Goal: Information Seeking & Learning: Learn about a topic

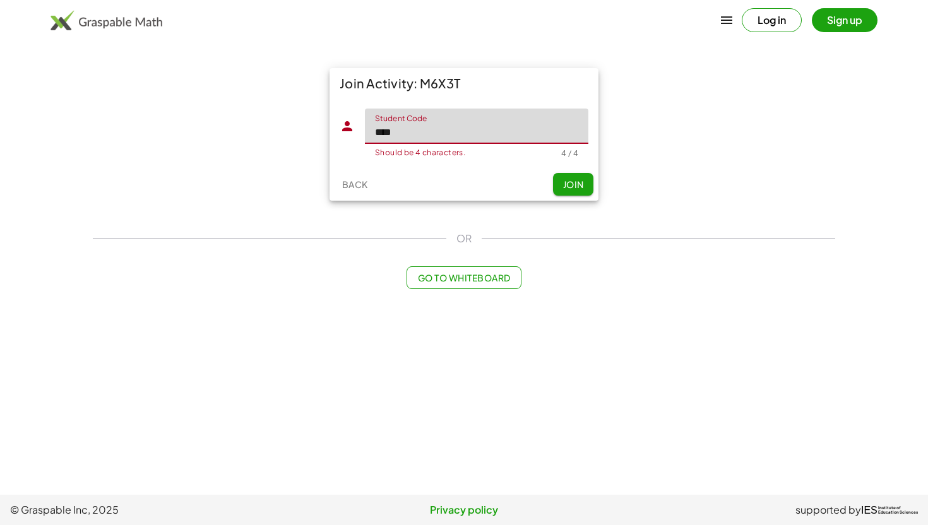
type input "****"
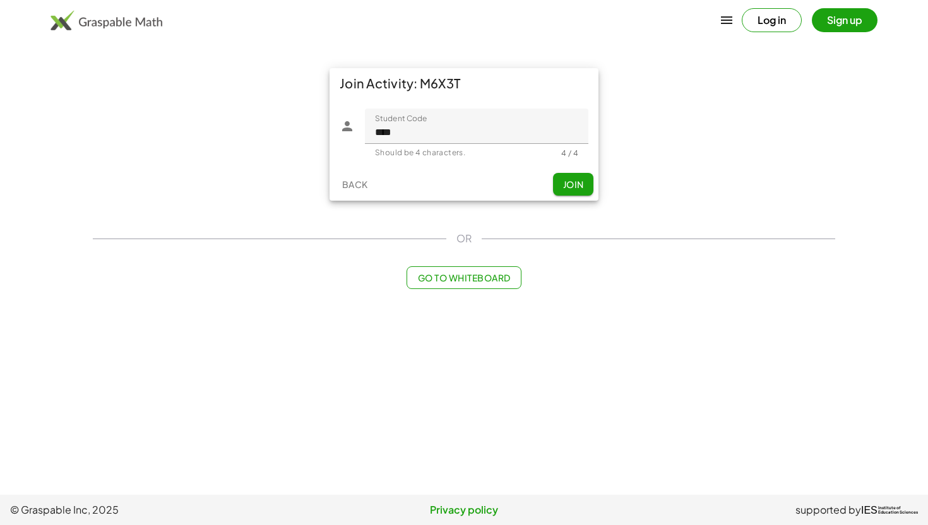
click at [561, 183] on button "Join" at bounding box center [573, 184] width 40 height 23
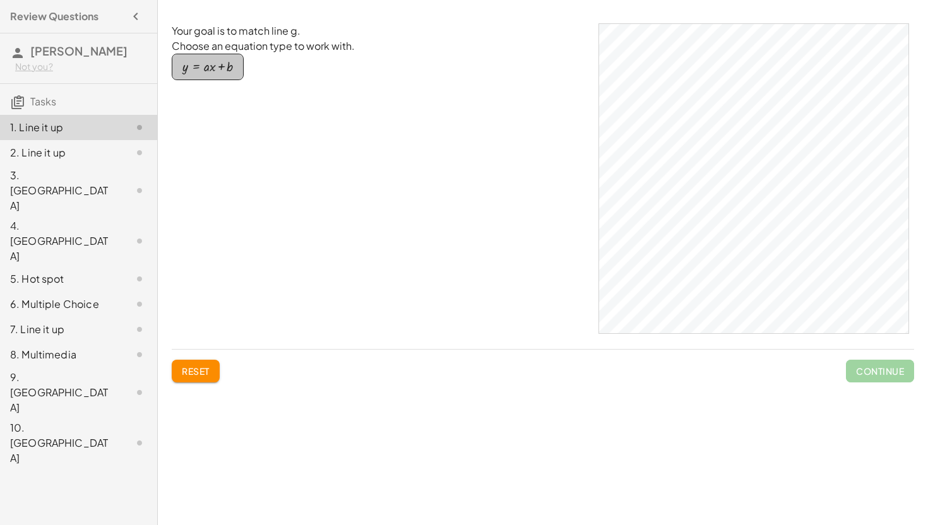
click at [209, 68] on div "button" at bounding box center [207, 67] width 51 height 14
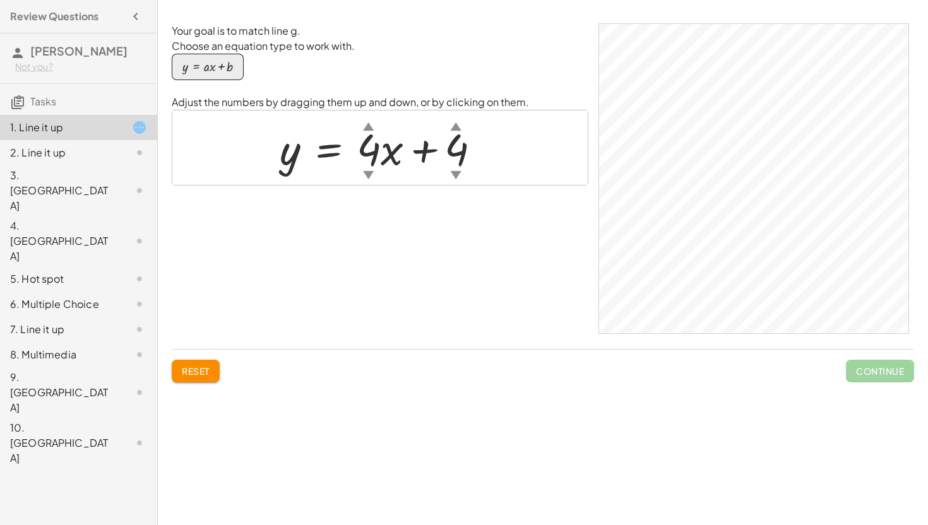
click at [363, 171] on div "▼" at bounding box center [368, 175] width 11 height 16
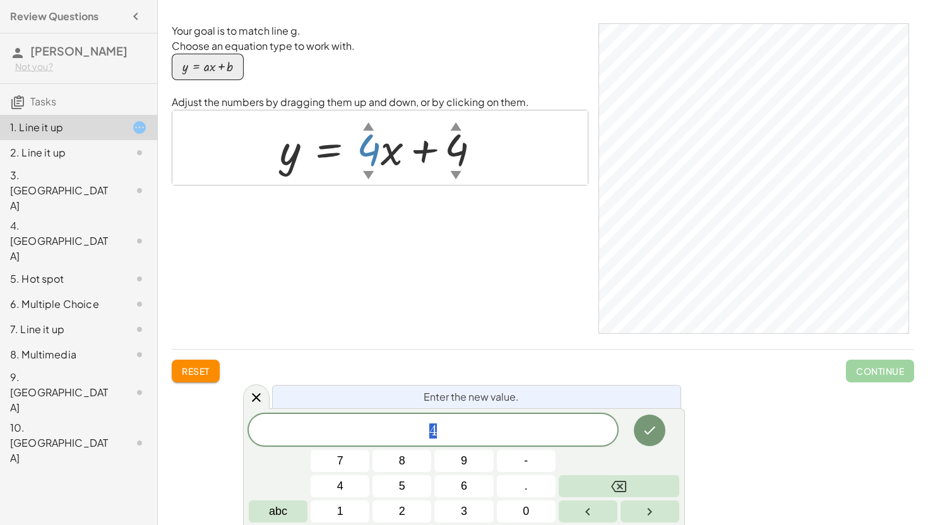
click at [460, 161] on div at bounding box center [385, 147] width 224 height 57
click at [431, 148] on div at bounding box center [385, 147] width 224 height 57
click at [467, 439] on div "4 ​" at bounding box center [433, 430] width 369 height 32
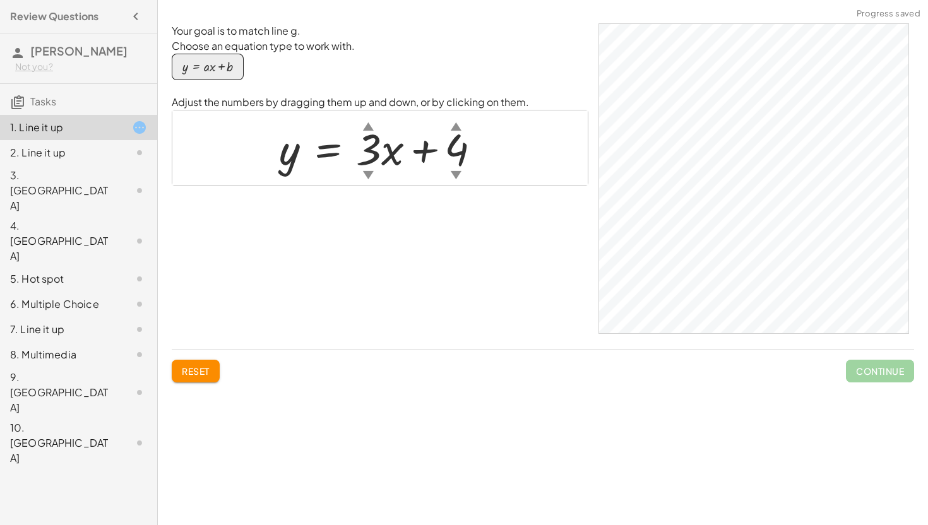
click at [458, 148] on div at bounding box center [385, 147] width 224 height 57
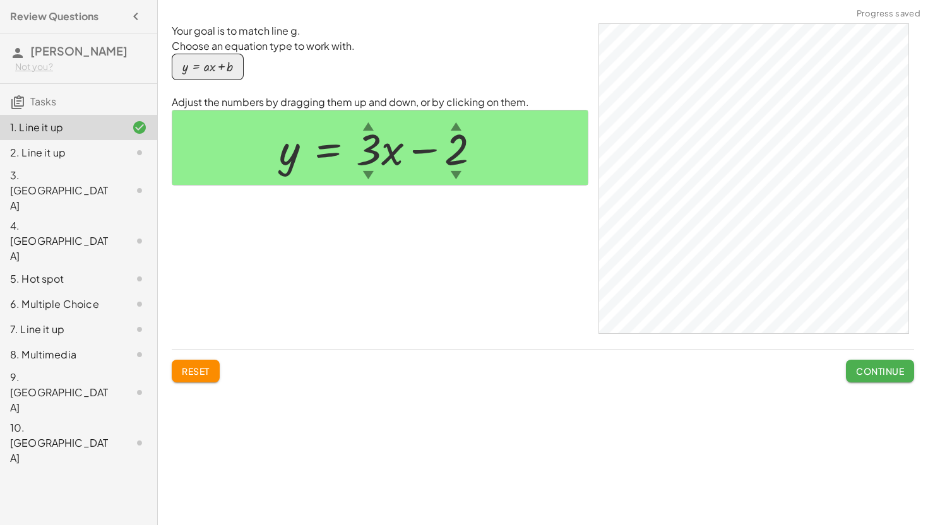
click at [869, 372] on span "Continue" at bounding box center [880, 371] width 48 height 11
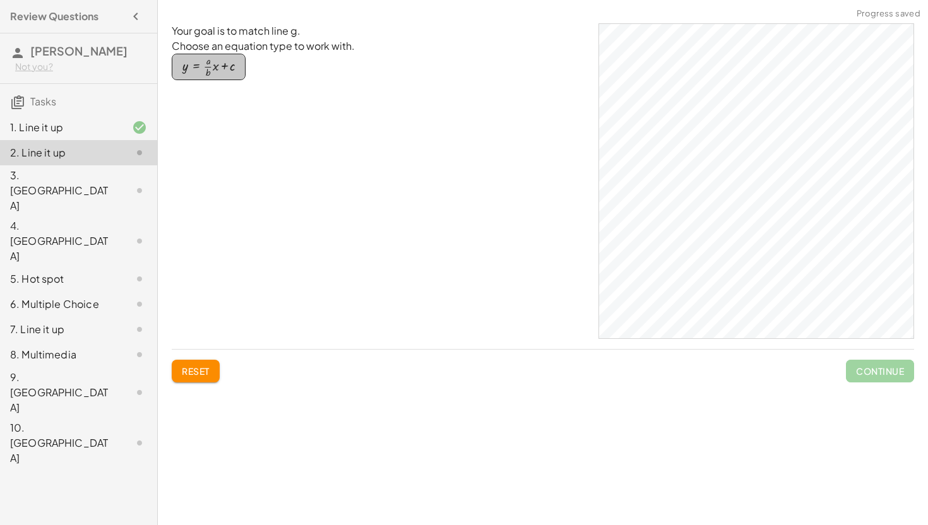
click at [209, 70] on div "button" at bounding box center [208, 66] width 52 height 21
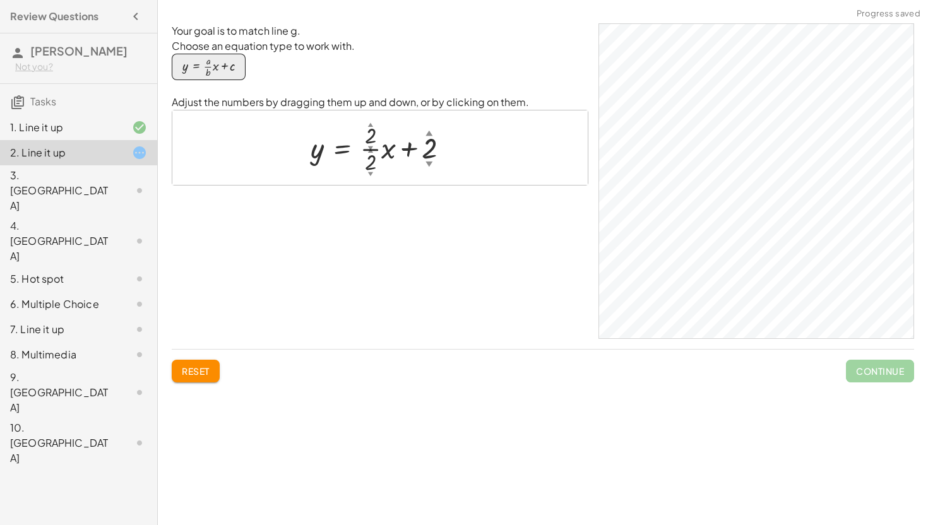
click at [370, 138] on div at bounding box center [384, 147] width 161 height 57
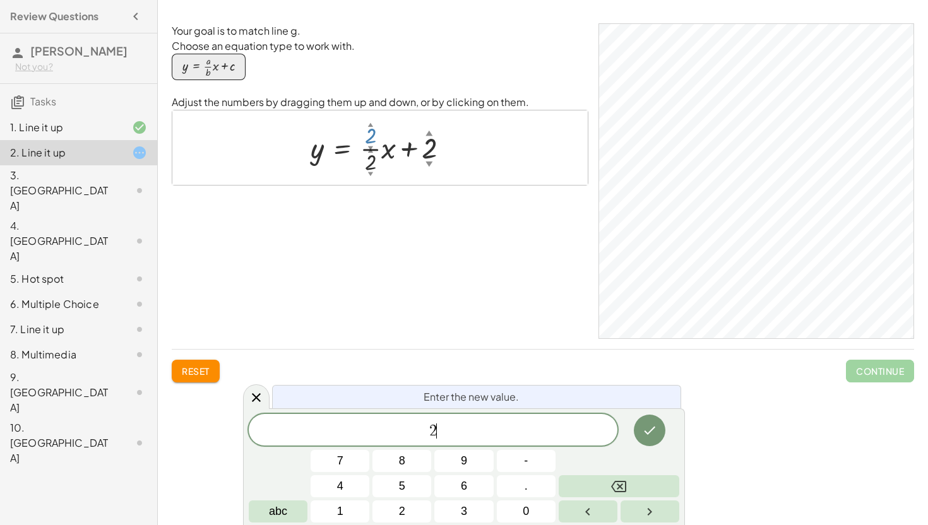
click at [461, 421] on div "2 ​" at bounding box center [433, 430] width 369 height 32
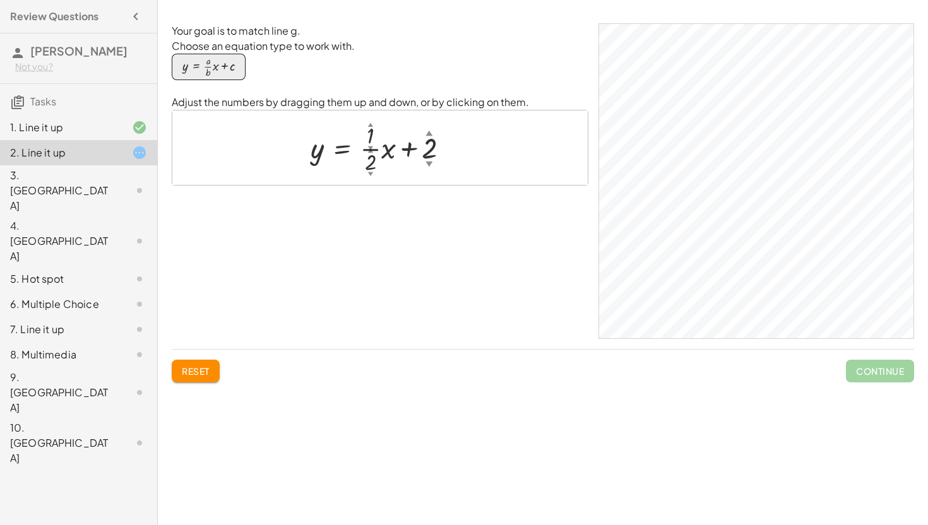
click at [372, 162] on div at bounding box center [384, 147] width 161 height 57
click at [427, 153] on div at bounding box center [385, 147] width 162 height 57
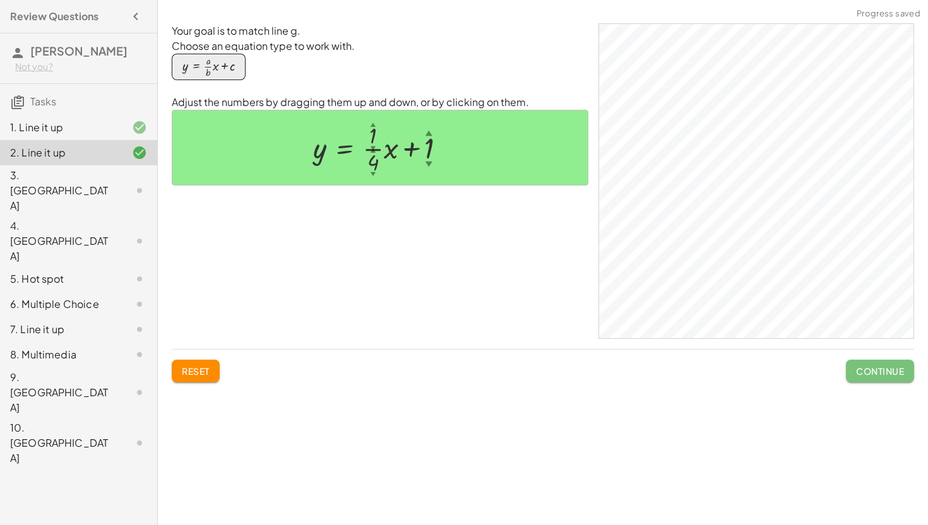
click at [876, 378] on button "Continue" at bounding box center [880, 371] width 68 height 23
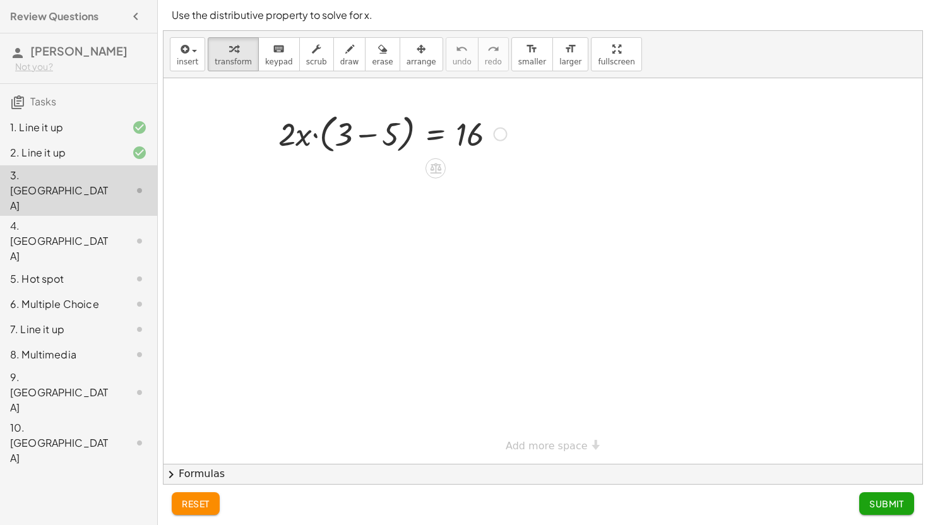
click at [500, 134] on div at bounding box center [501, 135] width 14 height 14
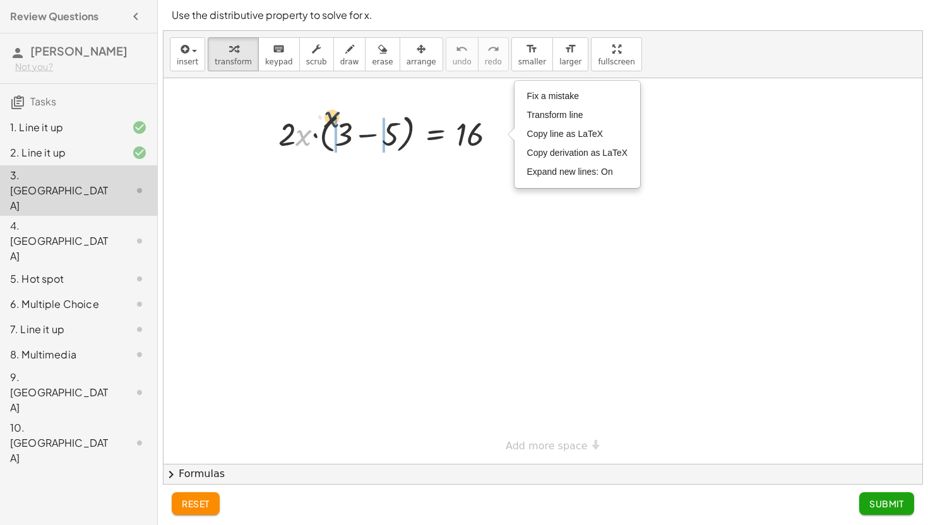
drag, startPoint x: 299, startPoint y: 134, endPoint x: 328, endPoint y: 116, distance: 33.8
click at [328, 116] on div at bounding box center [392, 133] width 241 height 48
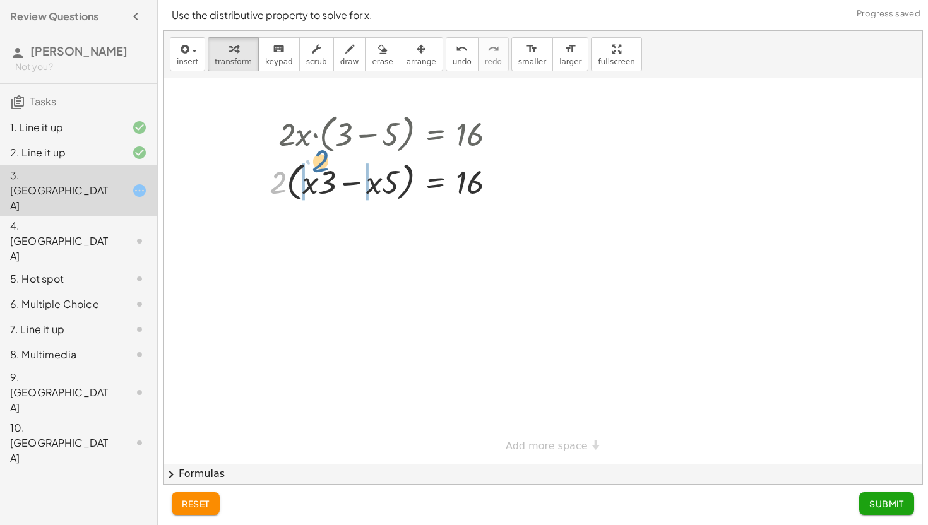
drag, startPoint x: 277, startPoint y: 184, endPoint x: 320, endPoint y: 162, distance: 48.6
click at [320, 162] on div at bounding box center [387, 181] width 249 height 48
drag, startPoint x: 290, startPoint y: 185, endPoint x: 310, endPoint y: 185, distance: 20.2
click at [310, 185] on div at bounding box center [392, 180] width 241 height 43
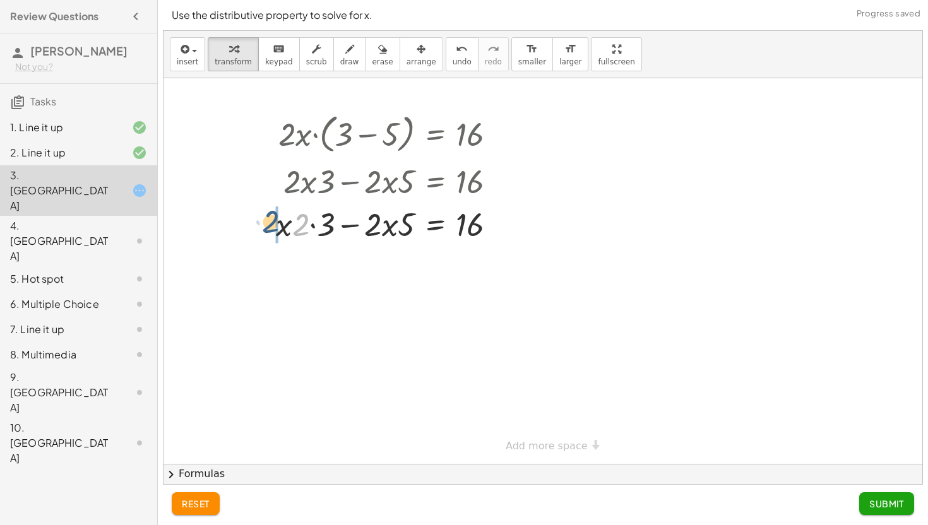
drag, startPoint x: 302, startPoint y: 222, endPoint x: 271, endPoint y: 218, distance: 31.1
click at [271, 218] on div "· 2 · x · ( + 3 − 5 ) = 16 · 2 · ( + · x · 3 − · x · 5 ) = 16 + · 2 · x · 3 − ·…" at bounding box center [386, 177] width 259 height 142
drag, startPoint x: 408, startPoint y: 227, endPoint x: 383, endPoint y: 227, distance: 24.6
click at [383, 227] on div at bounding box center [392, 223] width 241 height 43
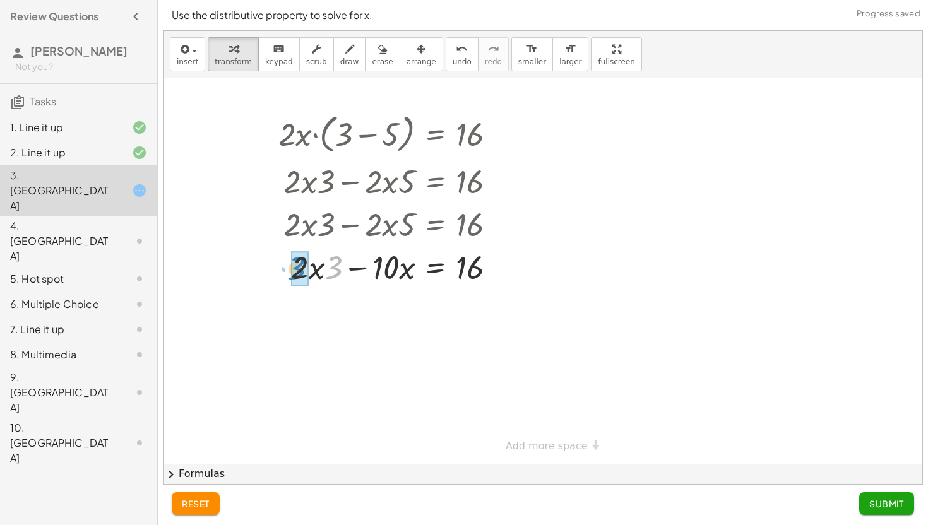
drag, startPoint x: 337, startPoint y: 267, endPoint x: 299, endPoint y: 268, distance: 37.3
drag, startPoint x: 389, startPoint y: 264, endPoint x: 337, endPoint y: 265, distance: 51.8
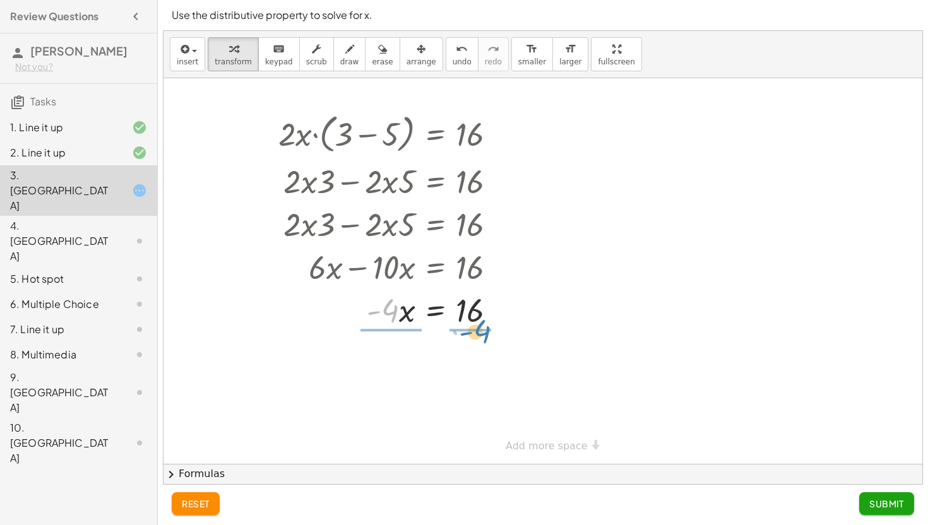
drag, startPoint x: 390, startPoint y: 310, endPoint x: 481, endPoint y: 330, distance: 93.8
click at [402, 352] on div at bounding box center [395, 362] width 247 height 63
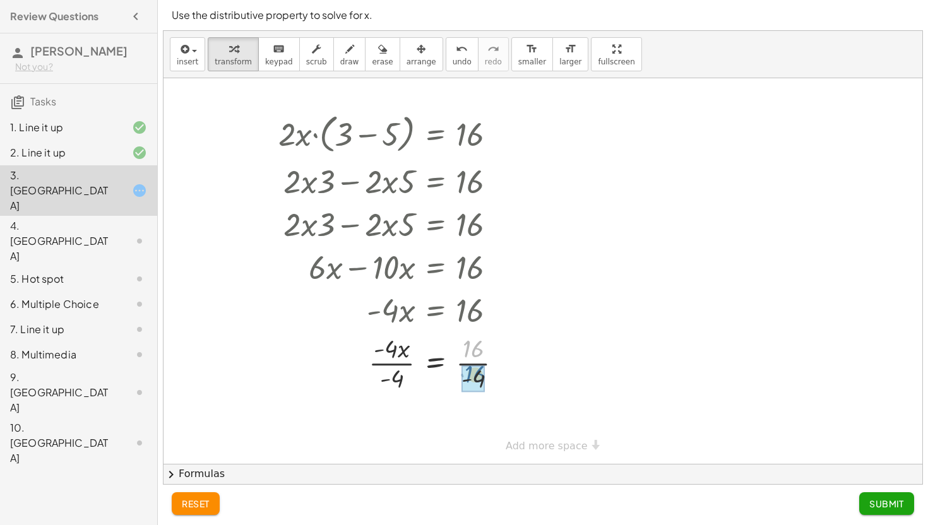
drag, startPoint x: 474, startPoint y: 350, endPoint x: 476, endPoint y: 375, distance: 25.4
drag, startPoint x: 472, startPoint y: 351, endPoint x: 477, endPoint y: 389, distance: 38.1
drag, startPoint x: 388, startPoint y: 350, endPoint x: 398, endPoint y: 388, distance: 39.7
click at [866, 496] on button "Submit" at bounding box center [886, 504] width 55 height 23
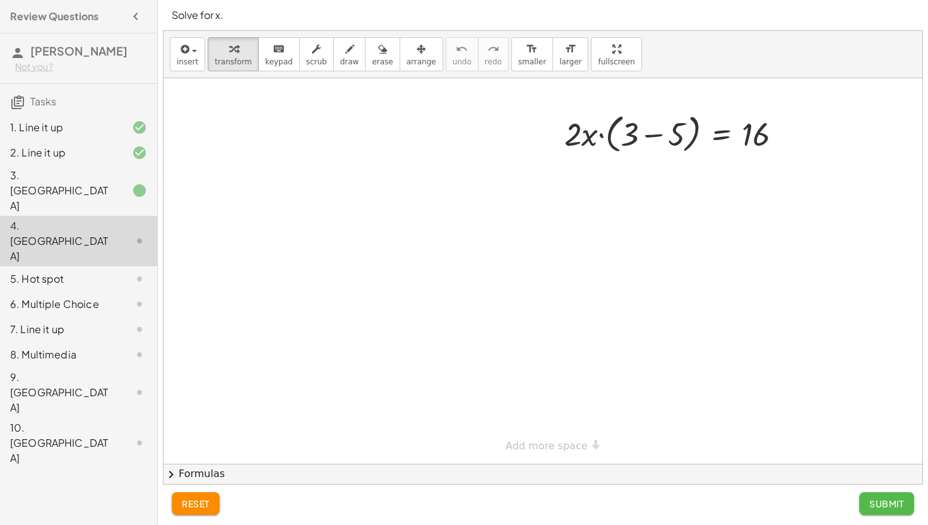
click at [887, 502] on span "Submit" at bounding box center [887, 503] width 35 height 11
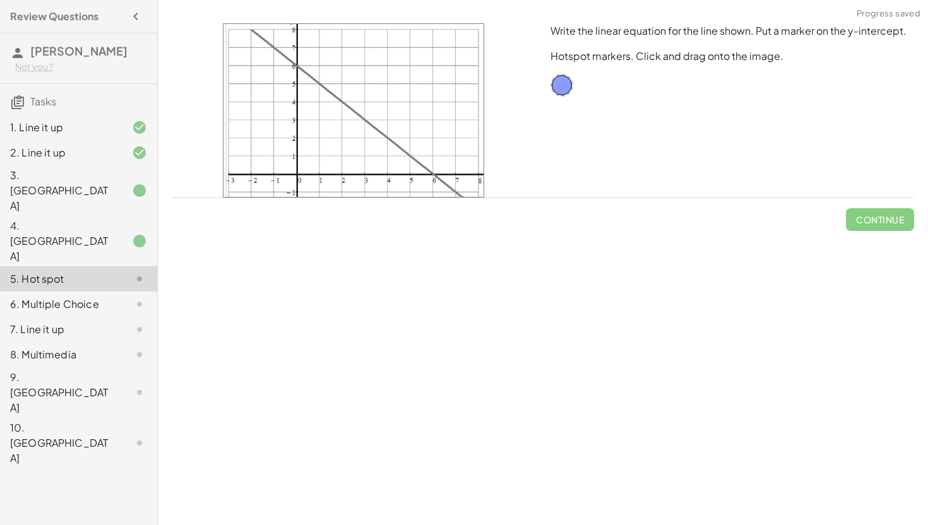
click at [139, 234] on icon at bounding box center [139, 241] width 15 height 15
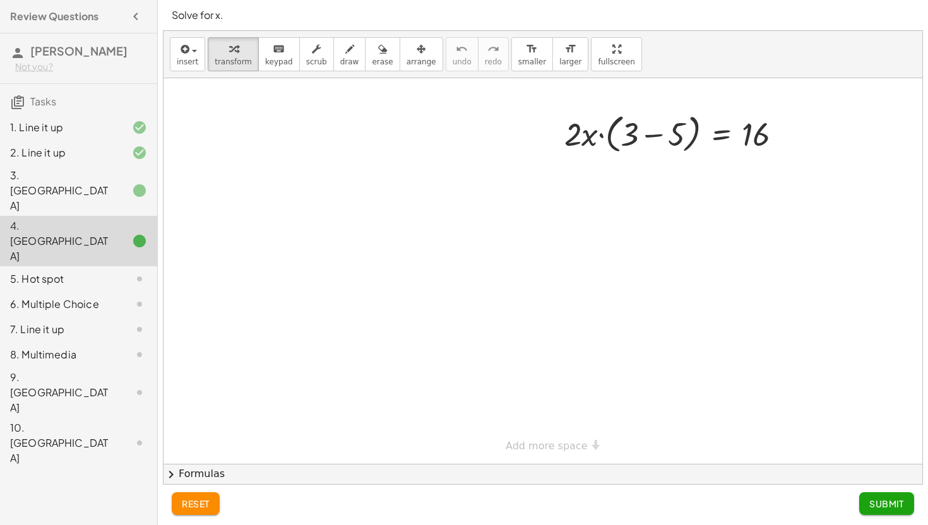
click at [122, 183] on div at bounding box center [129, 190] width 35 height 15
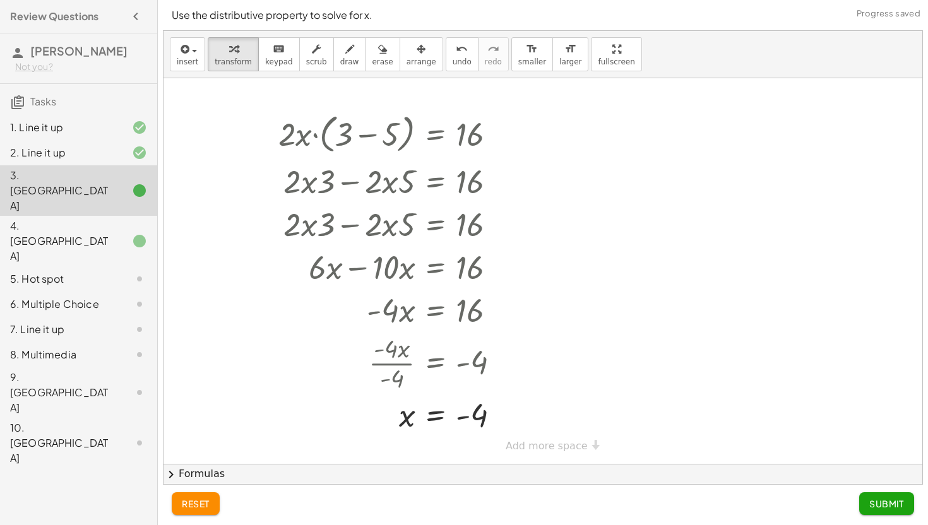
click at [117, 234] on div at bounding box center [129, 241] width 35 height 15
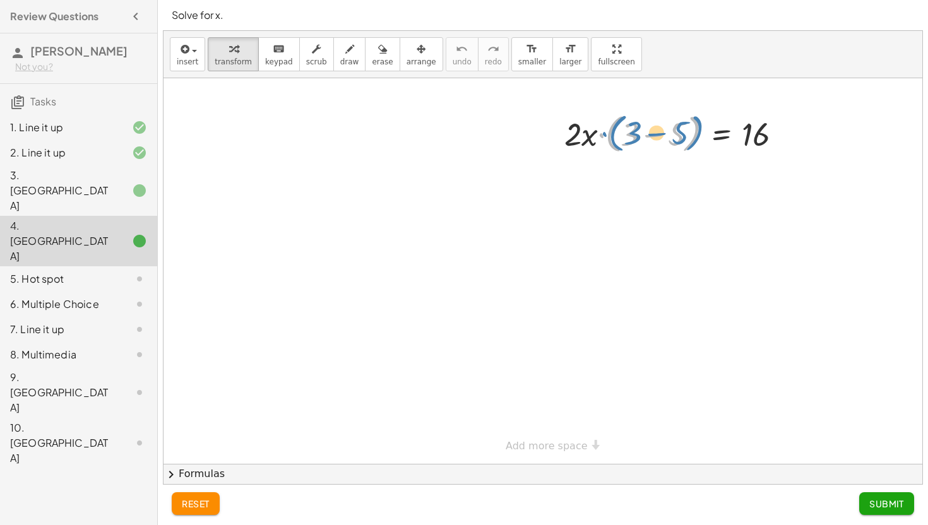
click at [623, 140] on div at bounding box center [678, 133] width 241 height 48
drag, startPoint x: 574, startPoint y: 143, endPoint x: 633, endPoint y: 132, distance: 60.4
click at [633, 132] on div at bounding box center [678, 133] width 241 height 48
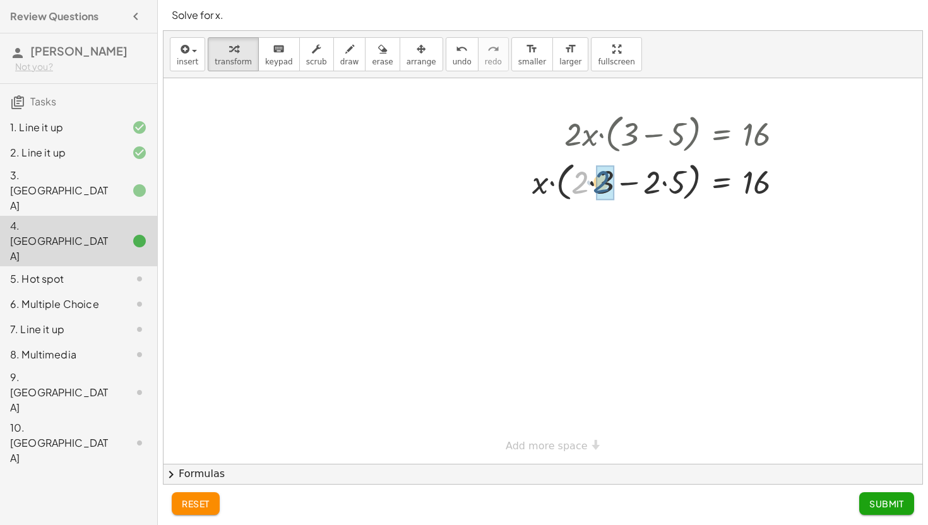
drag, startPoint x: 571, startPoint y: 185, endPoint x: 593, endPoint y: 184, distance: 21.5
click at [593, 184] on div at bounding box center [662, 181] width 273 height 48
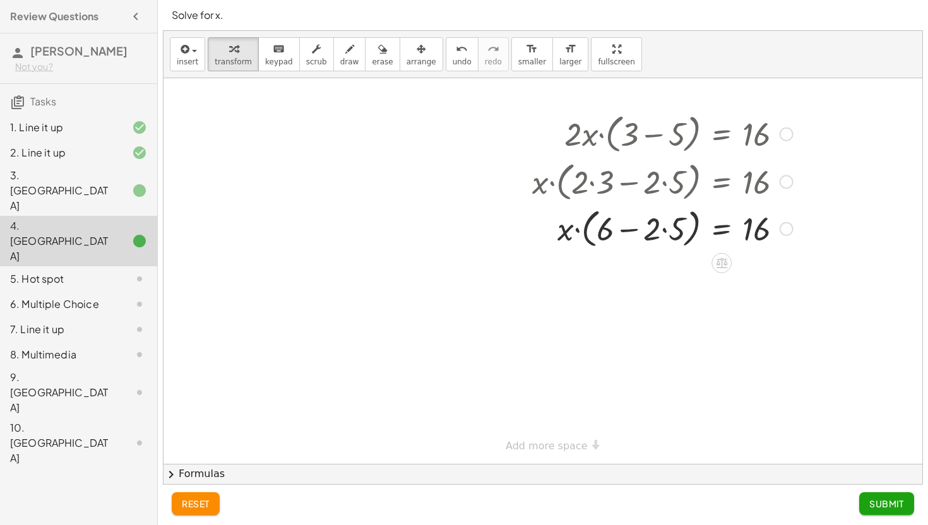
click at [651, 179] on div at bounding box center [662, 181] width 273 height 48
drag, startPoint x: 652, startPoint y: 226, endPoint x: 673, endPoint y: 225, distance: 21.5
drag, startPoint x: 671, startPoint y: 232, endPoint x: 638, endPoint y: 232, distance: 32.8
click at [638, 232] on div at bounding box center [662, 229] width 273 height 48
drag, startPoint x: 613, startPoint y: 234, endPoint x: 670, endPoint y: 230, distance: 57.0
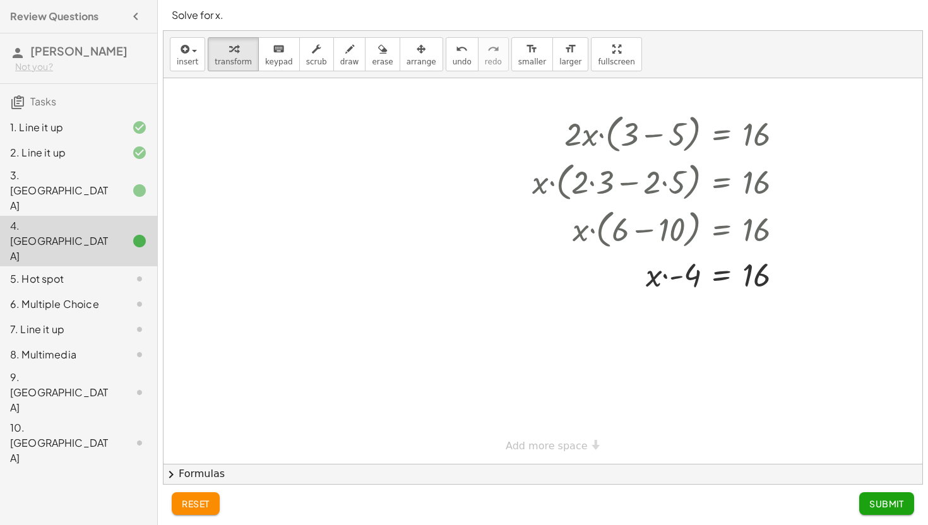
click at [197, 501] on span "reset" at bounding box center [196, 503] width 28 height 11
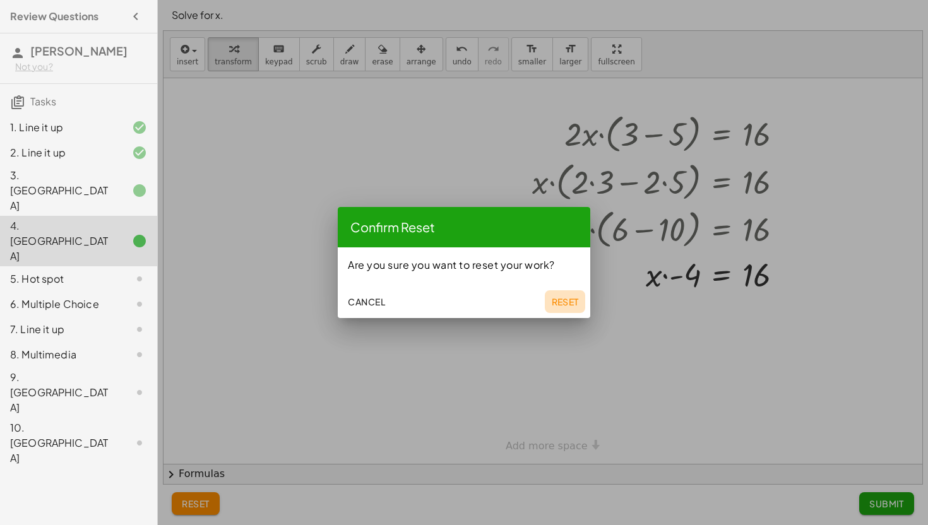
click at [559, 299] on span "Reset" at bounding box center [565, 301] width 28 height 11
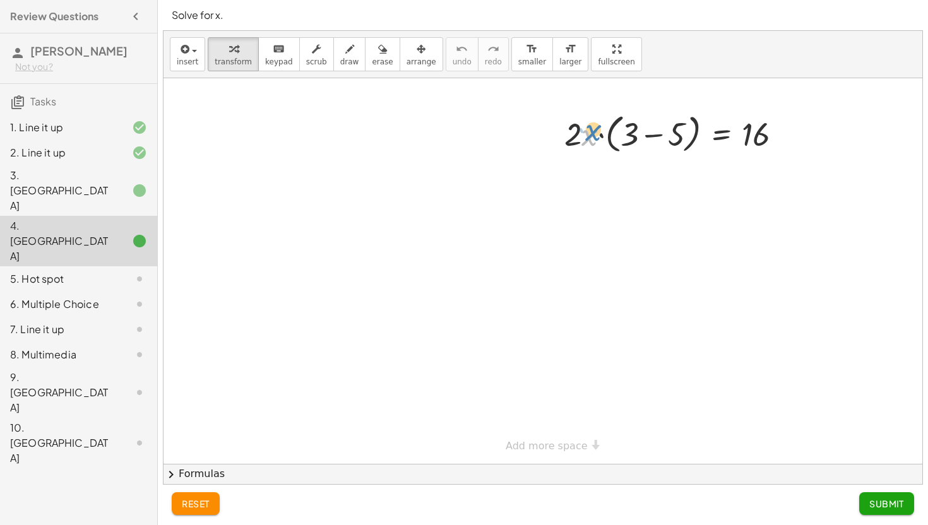
click at [585, 139] on div at bounding box center [678, 133] width 241 height 48
drag, startPoint x: 570, startPoint y: 144, endPoint x: 625, endPoint y: 126, distance: 57.7
click at [625, 126] on div at bounding box center [678, 133] width 241 height 48
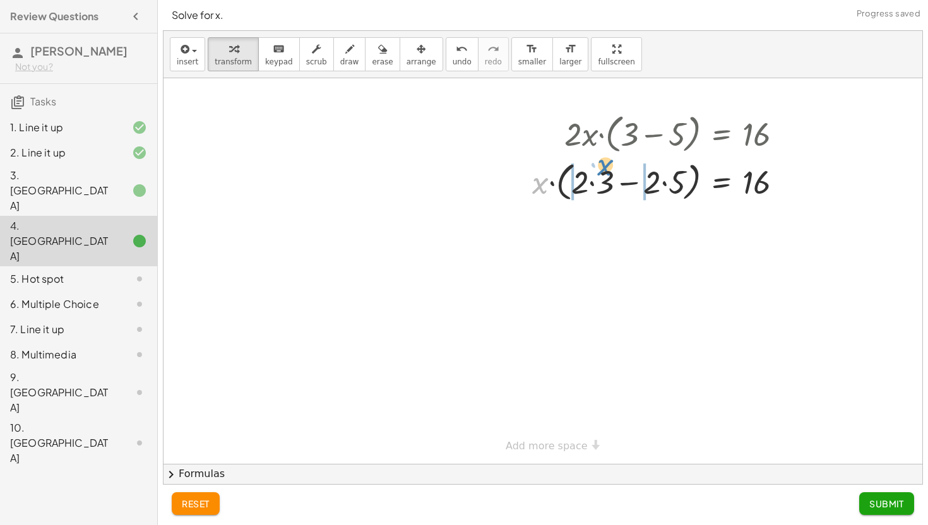
drag, startPoint x: 537, startPoint y: 189, endPoint x: 600, endPoint y: 172, distance: 65.6
click at [601, 172] on div at bounding box center [662, 181] width 273 height 48
drag, startPoint x: 578, startPoint y: 184, endPoint x: 547, endPoint y: 176, distance: 31.4
click at [547, 176] on div "· 2 · x · ( + 3 − 5 ) = 16 · x · ( + · 2 · 3 − · 2 · 5 ) = 16 · 2 + 3 − 5 = 16 …" at bounding box center [668, 155] width 266 height 99
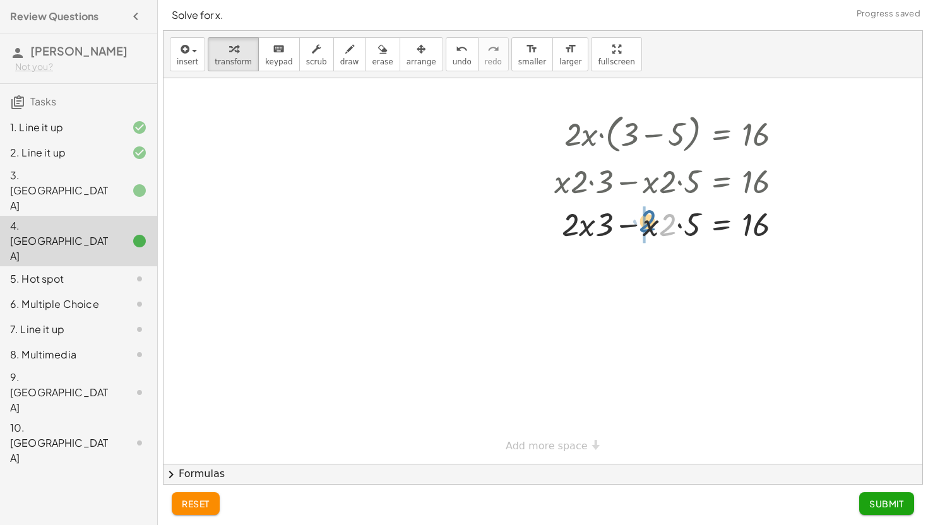
drag, startPoint x: 667, startPoint y: 217, endPoint x: 647, endPoint y: 213, distance: 20.6
click at [647, 213] on div at bounding box center [673, 223] width 251 height 43
drag, startPoint x: 585, startPoint y: 231, endPoint x: 593, endPoint y: 231, distance: 8.2
click at [593, 231] on div at bounding box center [673, 223] width 251 height 43
click at [176, 507] on button "reset" at bounding box center [196, 504] width 48 height 23
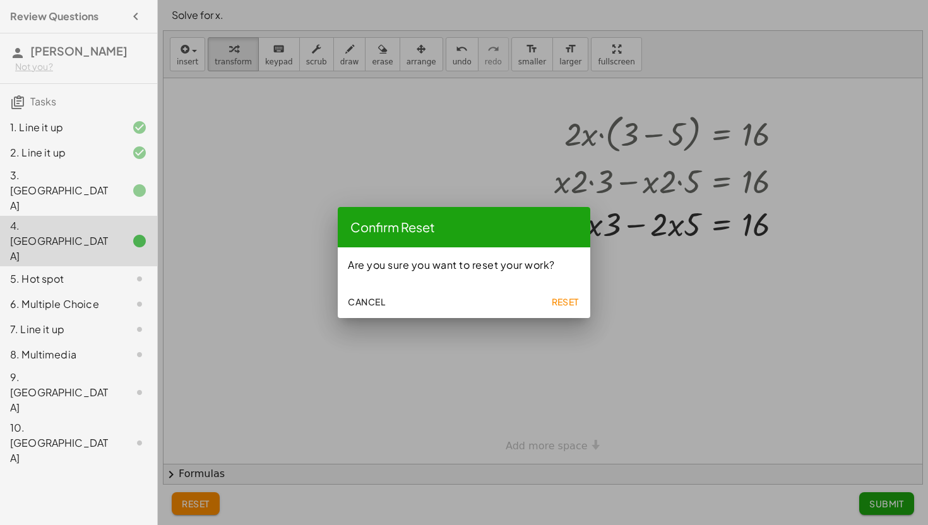
click at [569, 302] on span "Reset" at bounding box center [565, 301] width 28 height 11
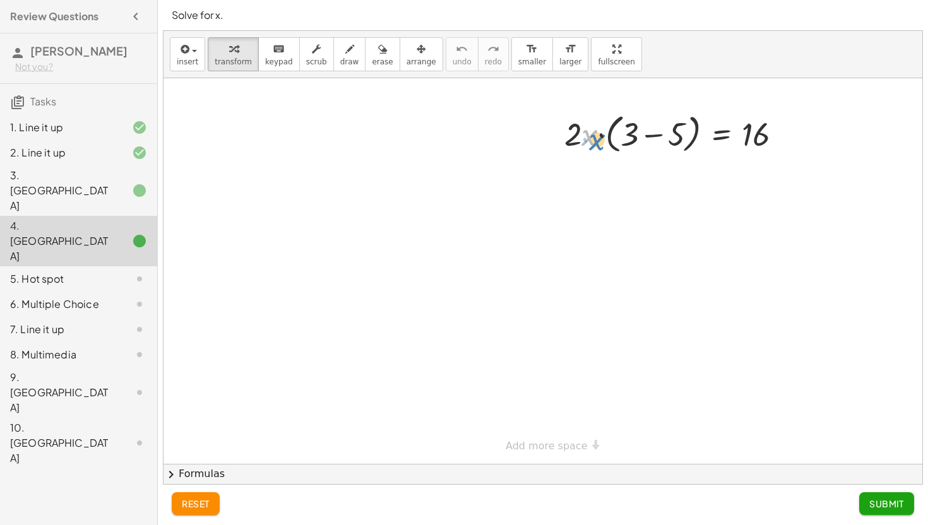
drag, startPoint x: 582, startPoint y: 140, endPoint x: 585, endPoint y: 148, distance: 8.8
click at [585, 148] on div at bounding box center [678, 133] width 241 height 48
drag, startPoint x: 576, startPoint y: 139, endPoint x: 628, endPoint y: 134, distance: 52.7
click at [628, 134] on div at bounding box center [678, 133] width 241 height 48
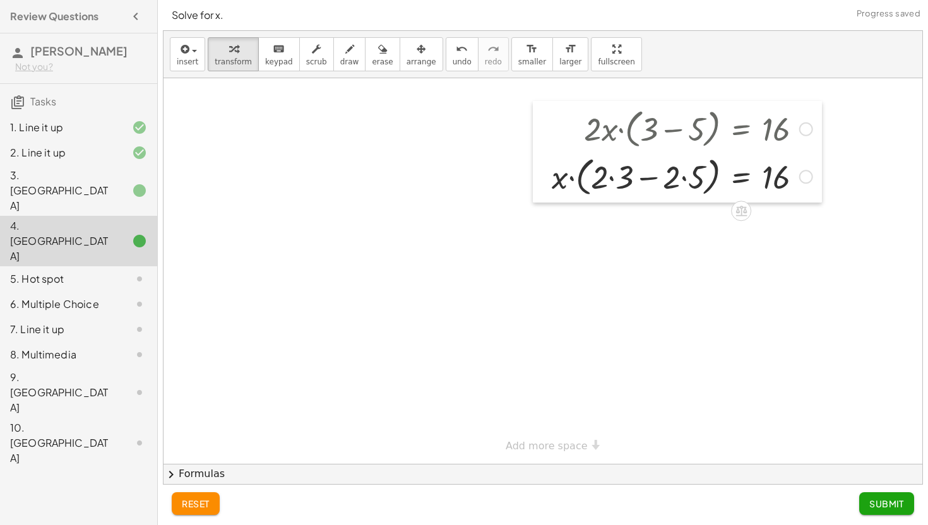
drag, startPoint x: 530, startPoint y: 188, endPoint x: 539, endPoint y: 186, distance: 9.7
click at [540, 186] on div at bounding box center [542, 152] width 19 height 102
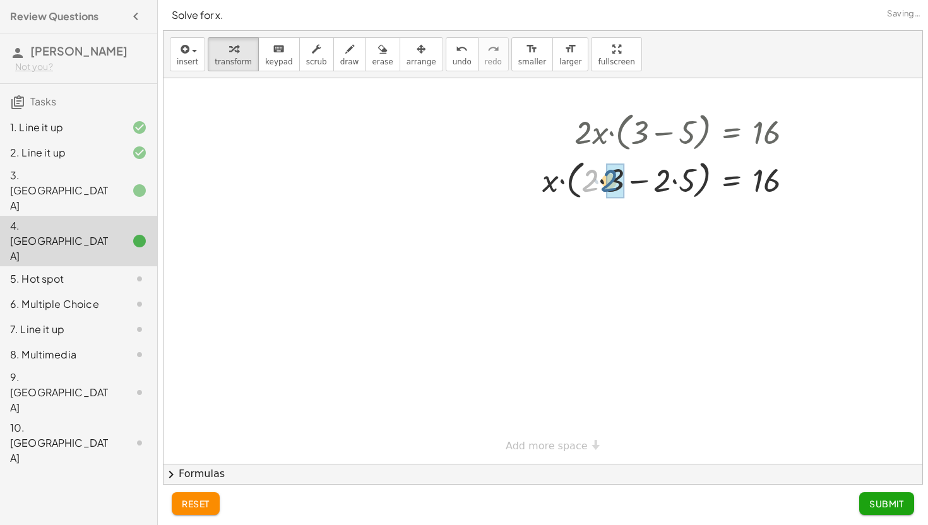
drag, startPoint x: 583, startPoint y: 184, endPoint x: 603, endPoint y: 184, distance: 20.2
click at [604, 184] on div at bounding box center [672, 179] width 273 height 48
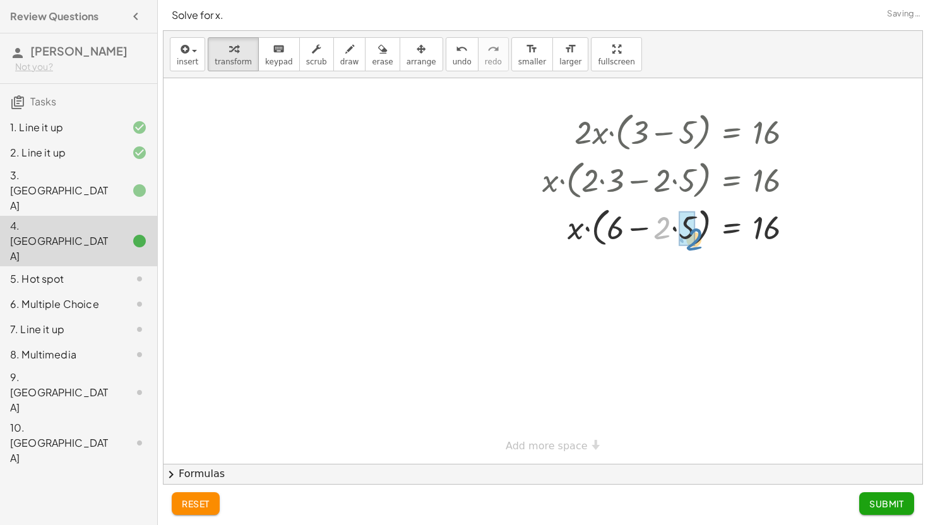
drag, startPoint x: 667, startPoint y: 183, endPoint x: 696, endPoint y: 188, distance: 30.1
click at [732, 133] on div "· 2 · x · ( + 3 − 5 ) = 16 · x · ( + · 2 · 3 − · 2 · 5 ) = 16 · 2 · x · ( + − 5…" at bounding box center [732, 133] width 0 height 0
click at [626, 228] on div at bounding box center [672, 227] width 273 height 48
drag, startPoint x: 629, startPoint y: 230, endPoint x: 685, endPoint y: 225, distance: 56.4
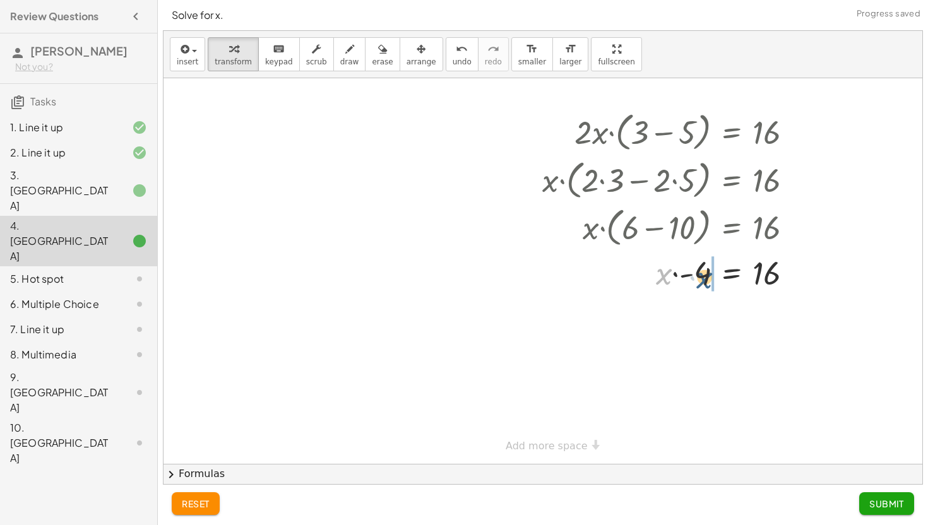
drag, startPoint x: 660, startPoint y: 275, endPoint x: 702, endPoint y: 279, distance: 41.8
click at [702, 279] on div at bounding box center [672, 272] width 273 height 43
drag, startPoint x: 686, startPoint y: 321, endPoint x: 786, endPoint y: 340, distance: 101.4
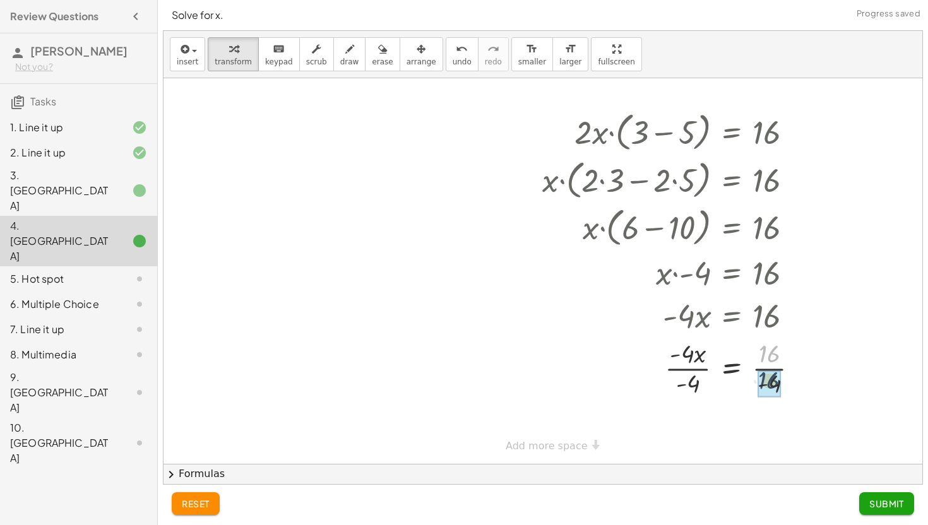
drag, startPoint x: 772, startPoint y: 356, endPoint x: 772, endPoint y: 383, distance: 27.2
click at [700, 352] on div at bounding box center [673, 367] width 274 height 63
drag, startPoint x: 766, startPoint y: 358, endPoint x: 768, endPoint y: 385, distance: 26.6
drag, startPoint x: 688, startPoint y: 352, endPoint x: 691, endPoint y: 383, distance: 30.5
click at [880, 500] on span "Submit" at bounding box center [887, 503] width 35 height 11
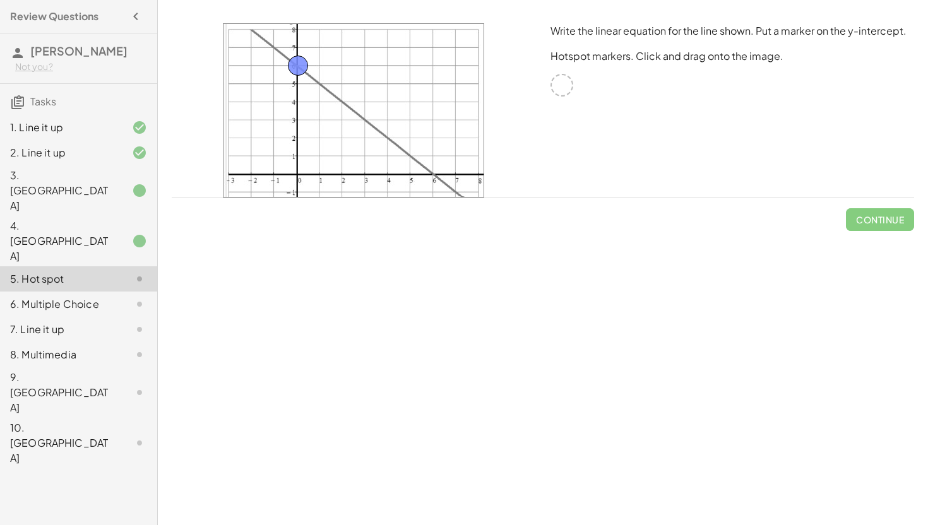
drag, startPoint x: 560, startPoint y: 87, endPoint x: 297, endPoint y: 68, distance: 264.0
click at [895, 213] on button "Check" at bounding box center [887, 219] width 53 height 23
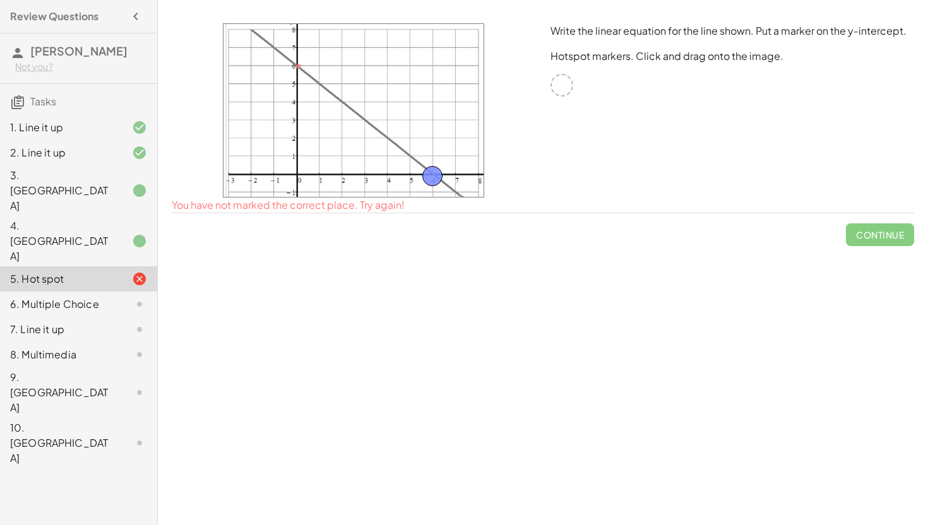
drag, startPoint x: 297, startPoint y: 68, endPoint x: 431, endPoint y: 177, distance: 173.2
click at [882, 229] on button "Check" at bounding box center [887, 219] width 53 height 23
drag, startPoint x: 433, startPoint y: 177, endPoint x: 299, endPoint y: 68, distance: 173.3
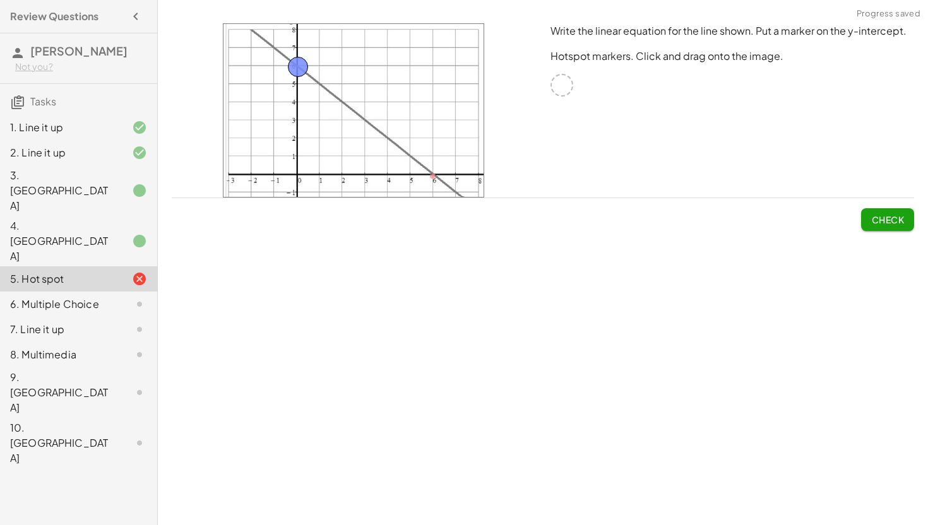
click at [881, 225] on span "Check" at bounding box center [887, 219] width 33 height 11
click at [556, 83] on div at bounding box center [562, 85] width 23 height 23
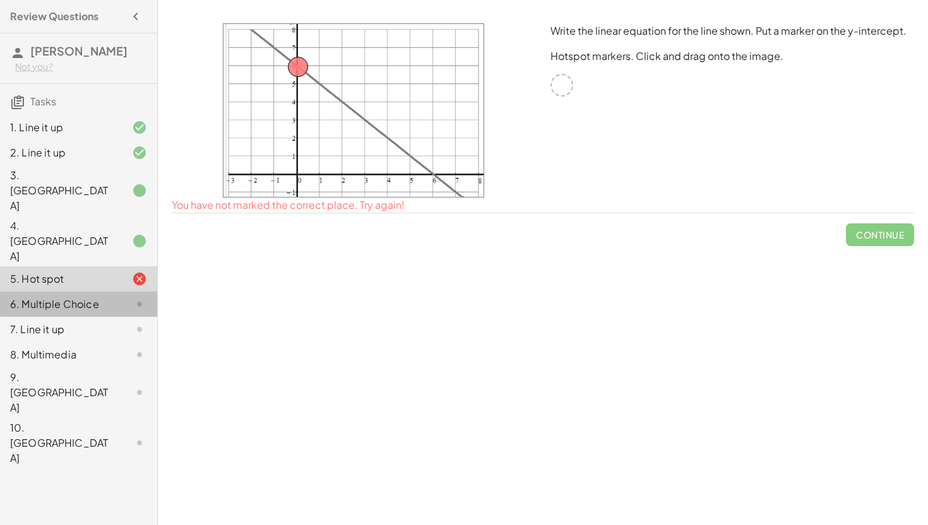
click at [95, 297] on div "6. Multiple Choice" at bounding box center [61, 304] width 102 height 15
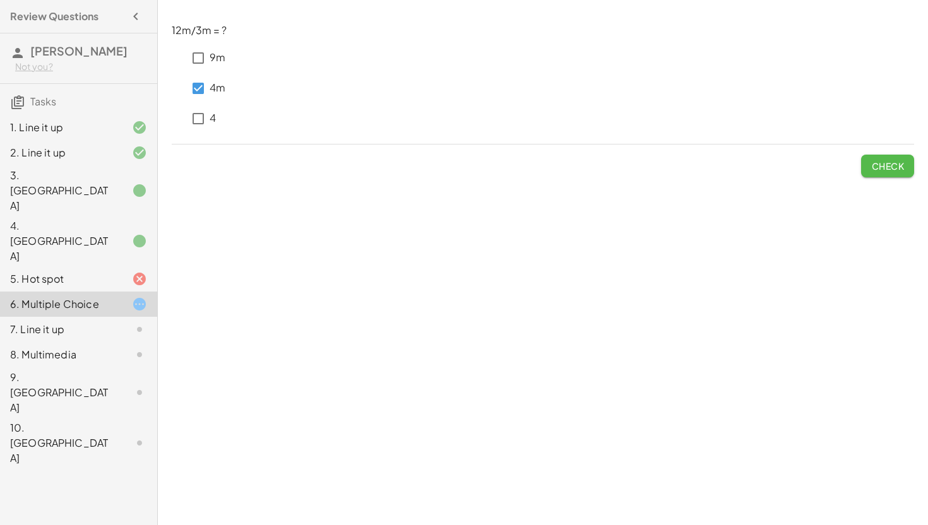
click at [870, 163] on button "Check" at bounding box center [887, 166] width 53 height 23
click at [895, 171] on span "Check" at bounding box center [887, 165] width 33 height 11
click at [903, 160] on span "Check" at bounding box center [887, 165] width 33 height 11
click at [908, 147] on span "Check" at bounding box center [887, 161] width 53 height 33
click at [908, 159] on button "Check" at bounding box center [887, 166] width 53 height 23
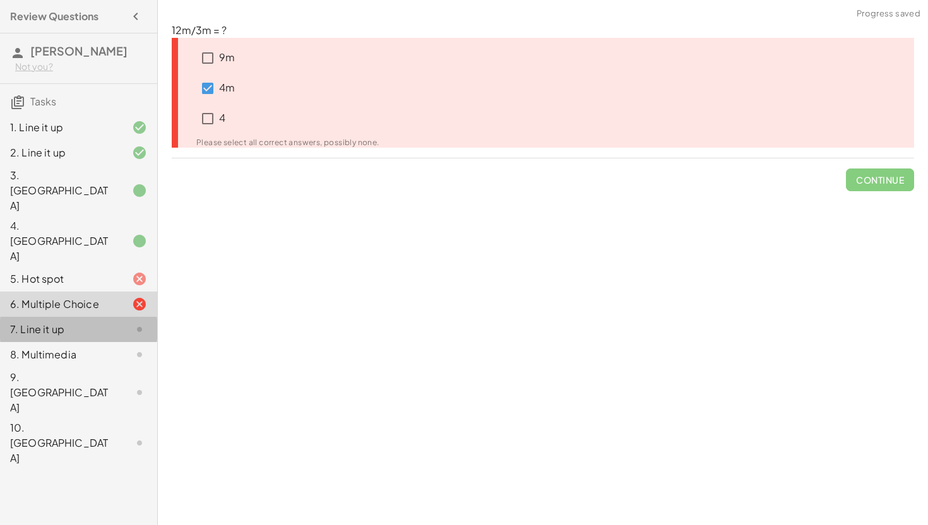
click at [79, 322] on div "7. Line it up" at bounding box center [61, 329] width 102 height 15
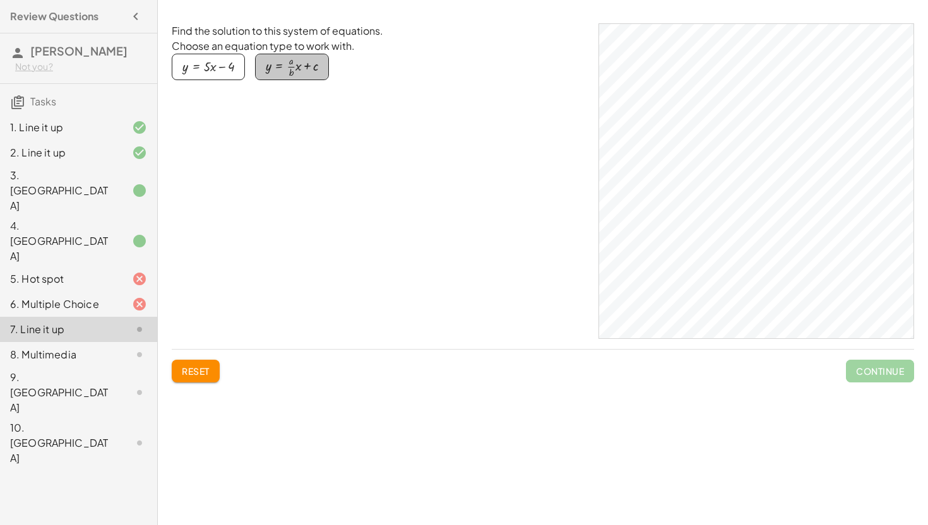
click at [297, 71] on div "button" at bounding box center [292, 66] width 52 height 21
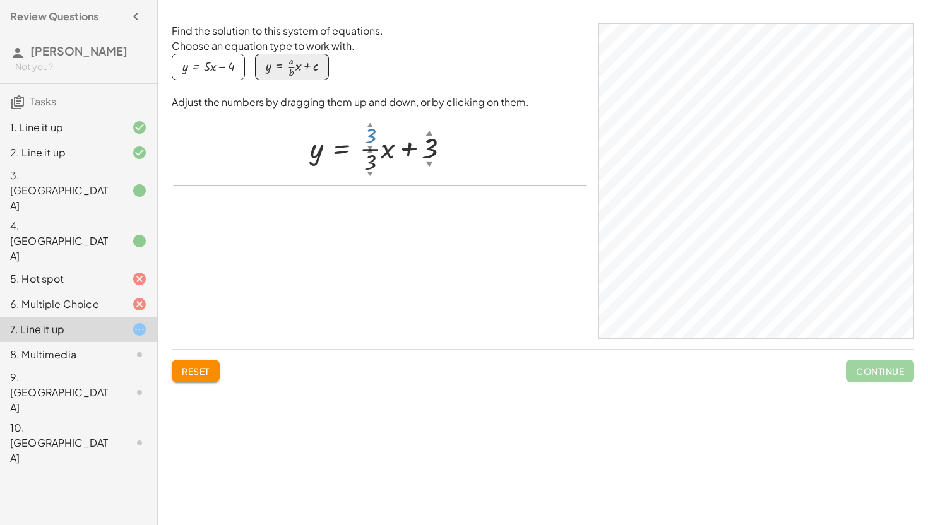
click at [368, 134] on div at bounding box center [385, 147] width 162 height 57
click at [372, 165] on div at bounding box center [385, 147] width 162 height 57
click at [426, 143] on div at bounding box center [385, 147] width 162 height 57
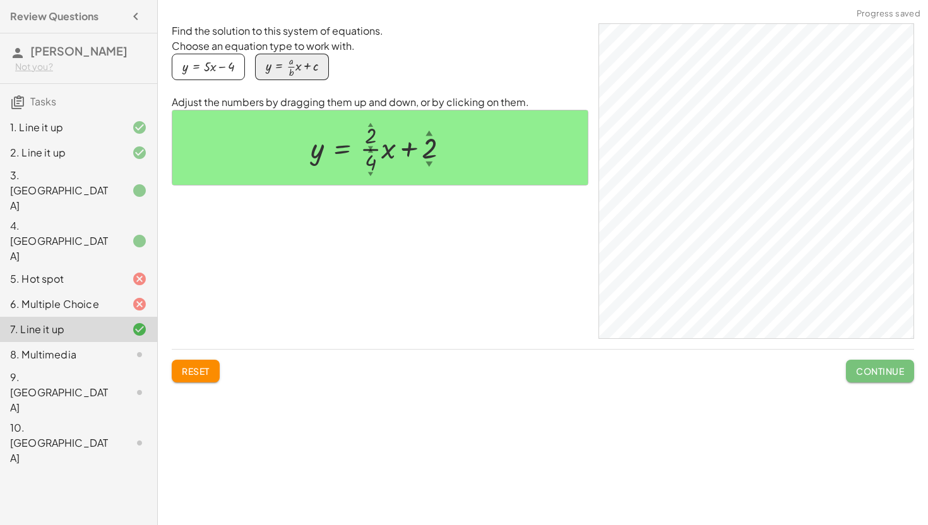
click at [892, 368] on span "Continue" at bounding box center [880, 371] width 48 height 11
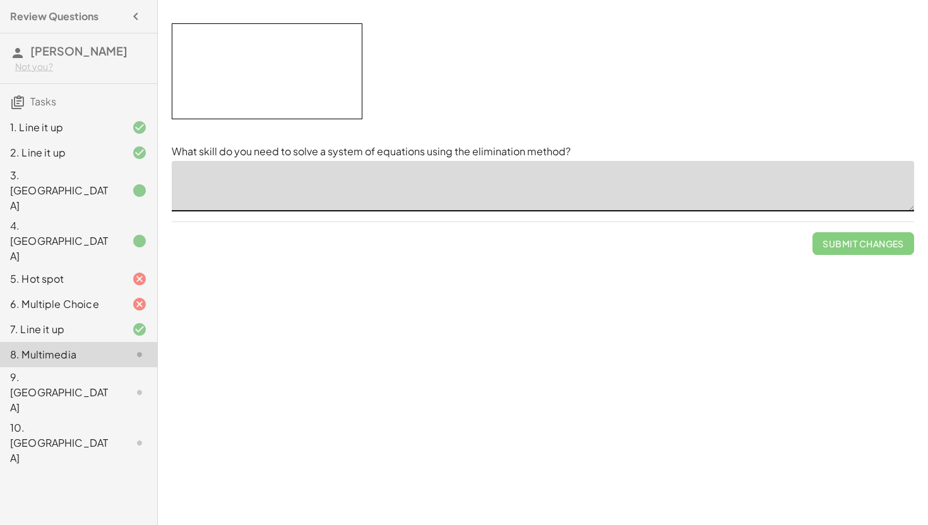
click at [262, 184] on textarea at bounding box center [543, 186] width 743 height 51
type textarea "**********"
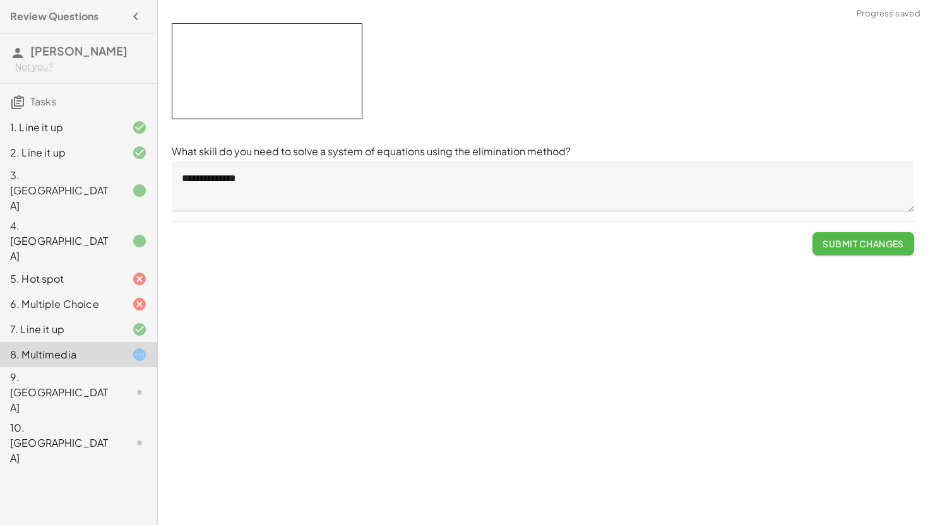
click at [875, 238] on span "Submit Changes" at bounding box center [863, 243] width 81 height 11
click at [861, 242] on span "Continue" at bounding box center [880, 243] width 48 height 11
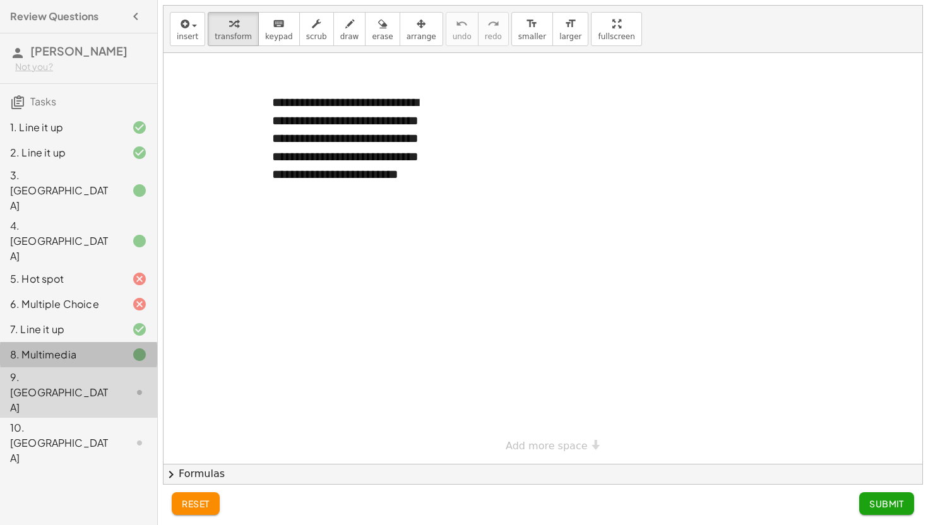
click at [111, 347] on div "8. Multimedia" at bounding box center [61, 354] width 102 height 15
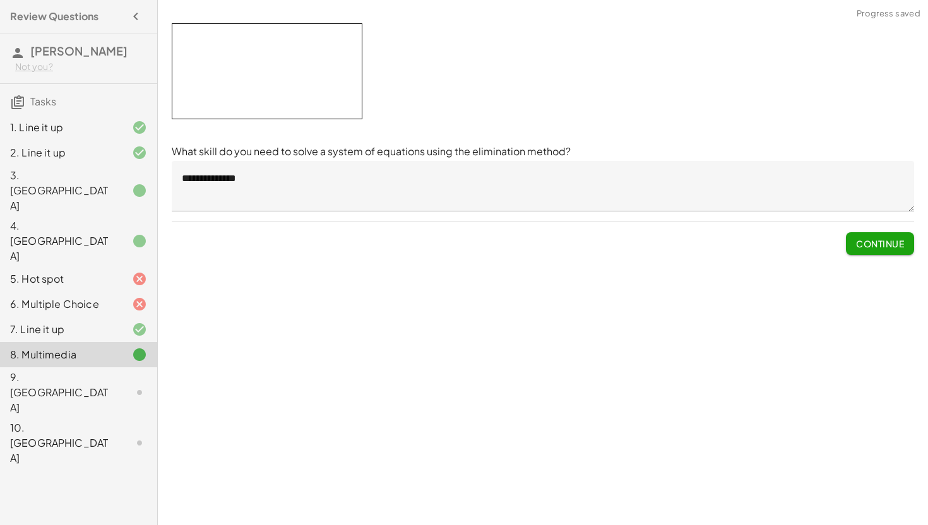
click at [93, 370] on div "9. [GEOGRAPHIC_DATA]" at bounding box center [61, 392] width 102 height 45
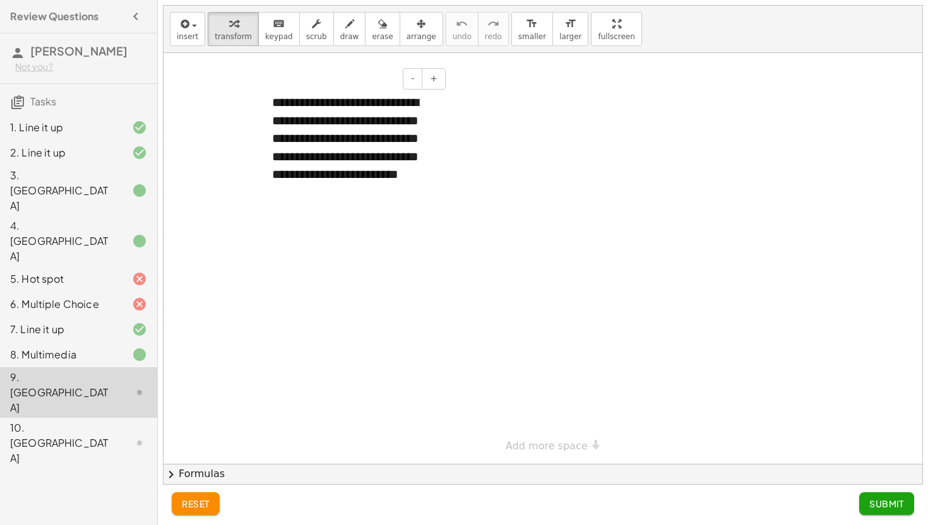
click at [303, 137] on div "**********" at bounding box center [354, 139] width 189 height 116
click at [89, 272] on div "5. Hot spot" at bounding box center [61, 279] width 102 height 15
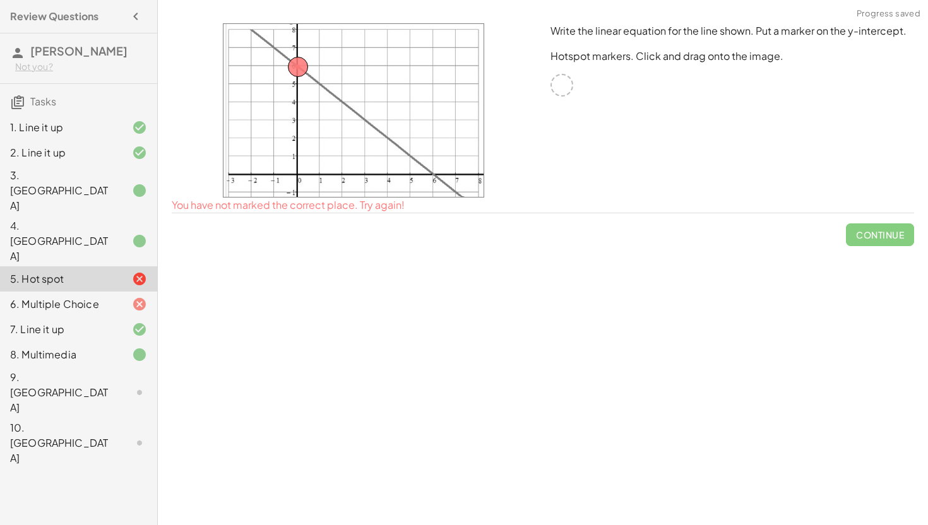
click at [494, 185] on div at bounding box center [353, 110] width 379 height 189
click at [463, 215] on div "Continue" at bounding box center [543, 229] width 743 height 33
click at [103, 322] on div "7. Line it up" at bounding box center [61, 329] width 102 height 15
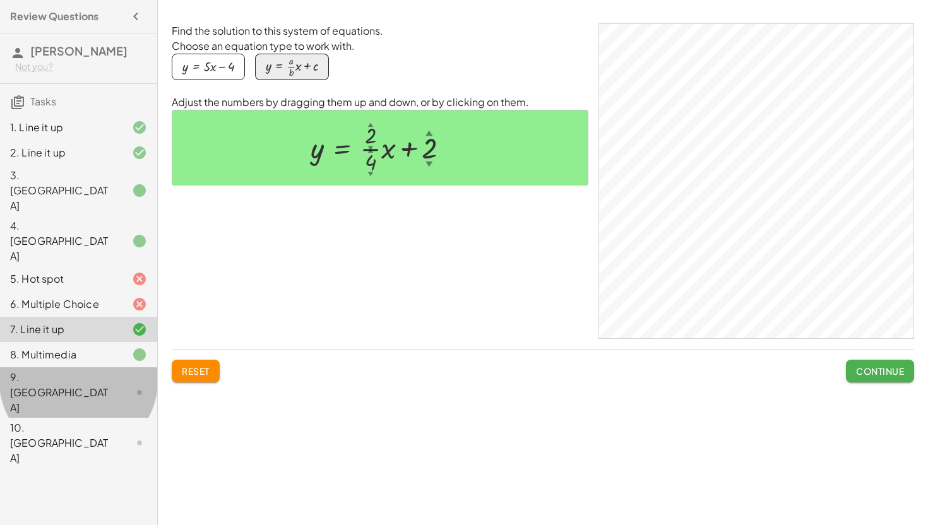
click at [88, 370] on div "9. [GEOGRAPHIC_DATA]" at bounding box center [61, 392] width 102 height 45
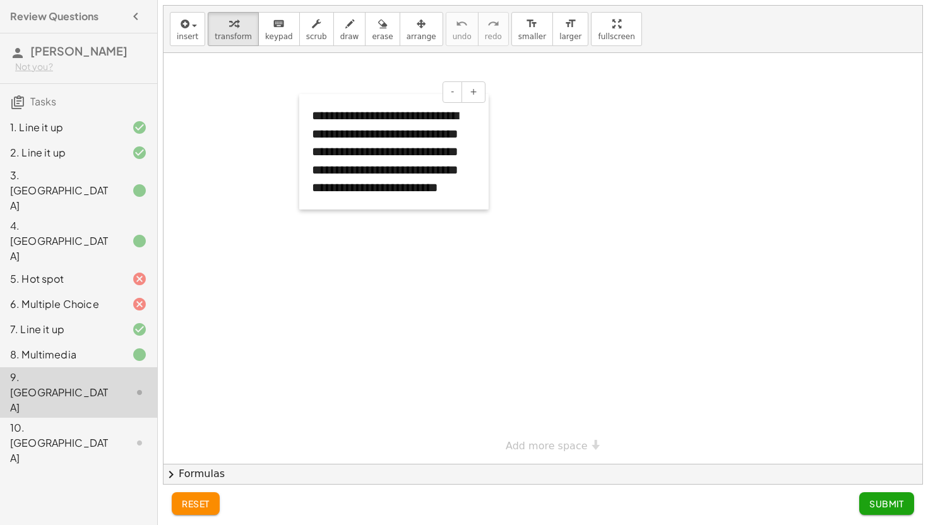
drag, startPoint x: 262, startPoint y: 97, endPoint x: 302, endPoint y: 109, distance: 41.7
click at [302, 109] on div at bounding box center [305, 152] width 13 height 116
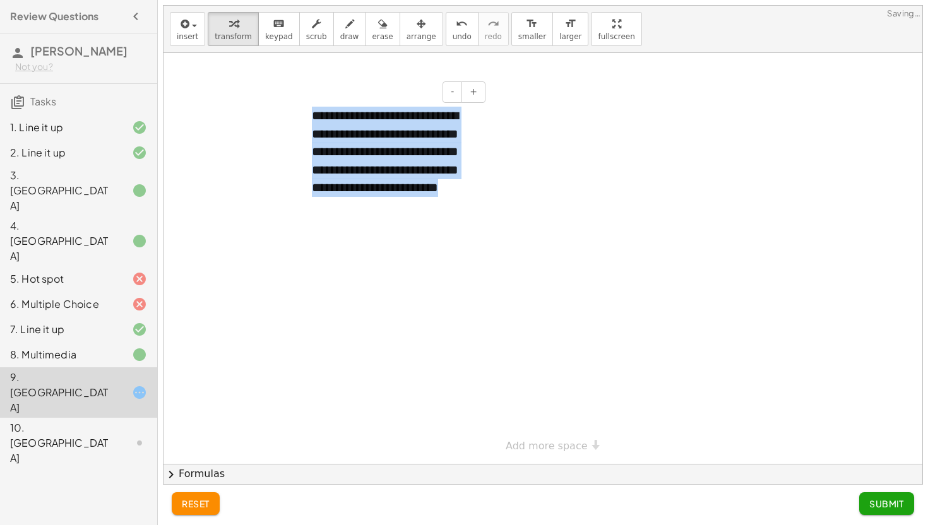
drag, startPoint x: 313, startPoint y: 114, endPoint x: 471, endPoint y: 190, distance: 176.0
click at [471, 190] on div "**********" at bounding box center [393, 152] width 189 height 116
copy div "**********"
click at [456, 192] on div "**********" at bounding box center [393, 152] width 189 height 116
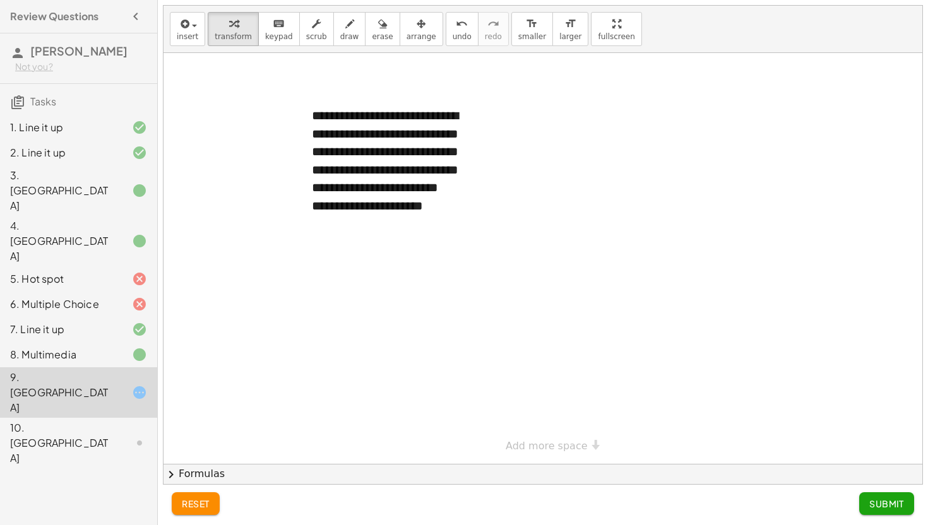
click at [875, 505] on span "Submit" at bounding box center [887, 503] width 35 height 11
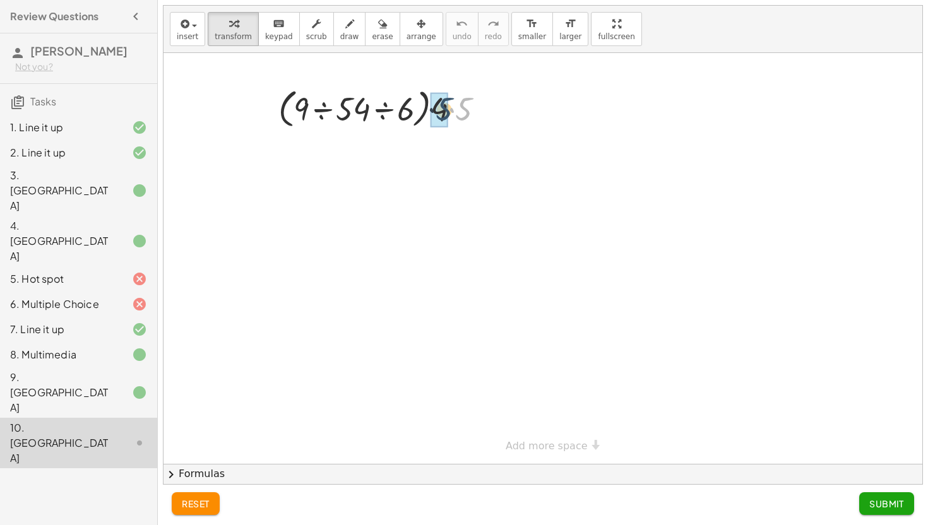
drag, startPoint x: 460, startPoint y: 114, endPoint x: 440, endPoint y: 114, distance: 20.2
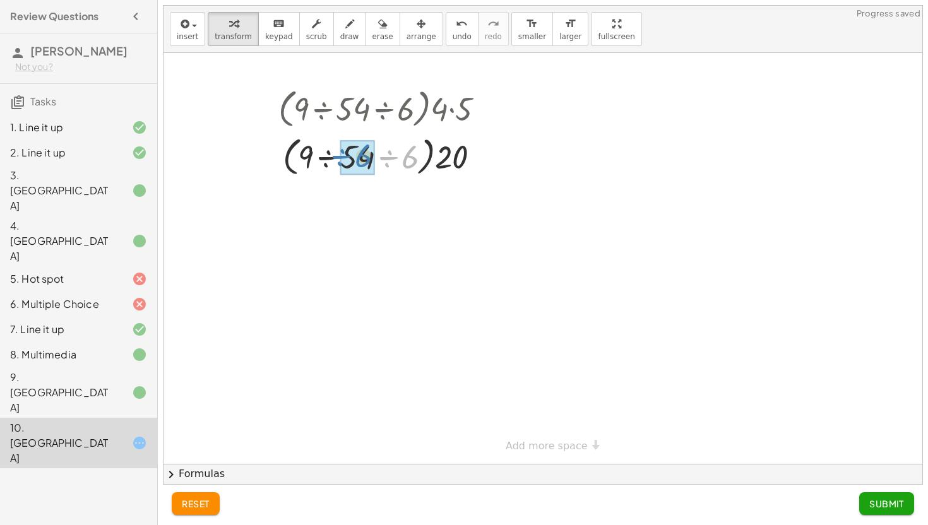
drag, startPoint x: 408, startPoint y: 160, endPoint x: 362, endPoint y: 159, distance: 45.5
drag, startPoint x: 437, startPoint y: 159, endPoint x: 383, endPoint y: 147, distance: 55.6
click at [383, 148] on div at bounding box center [386, 156] width 229 height 48
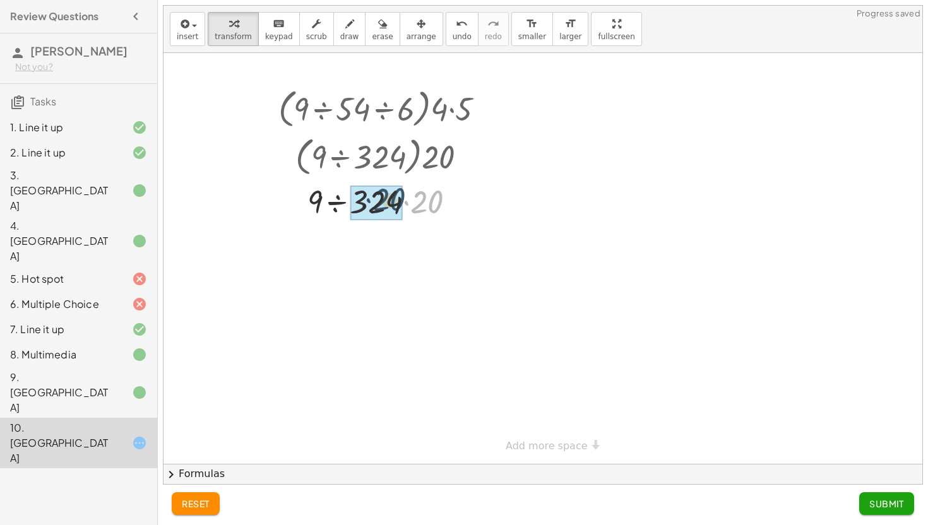
drag, startPoint x: 424, startPoint y: 207, endPoint x: 385, endPoint y: 205, distance: 39.2
click at [203, 508] on span "reset" at bounding box center [196, 503] width 28 height 11
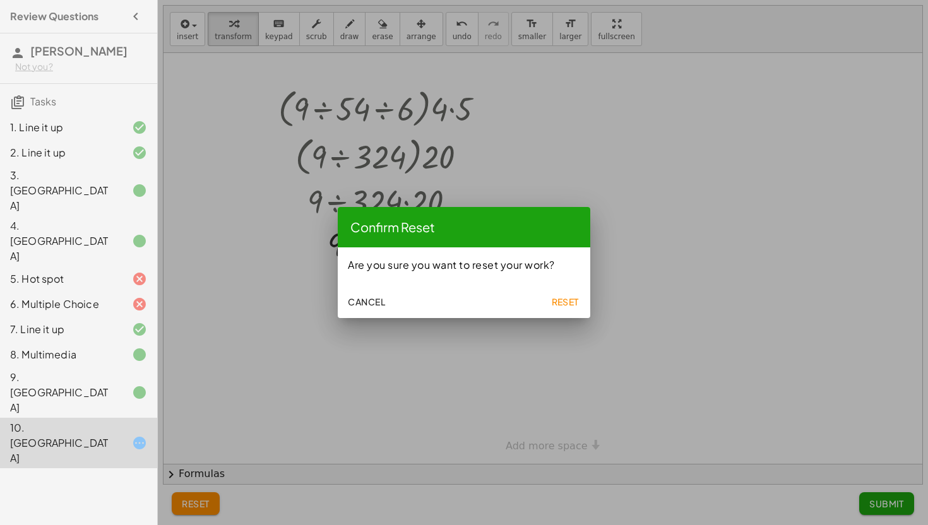
click at [564, 308] on button "Reset" at bounding box center [565, 301] width 40 height 23
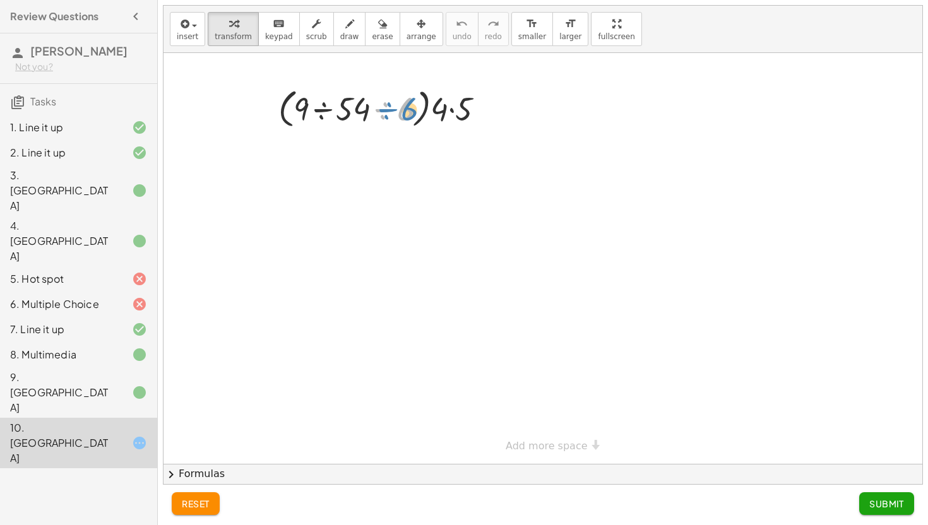
drag, startPoint x: 402, startPoint y: 111, endPoint x: 410, endPoint y: 111, distance: 7.6
click at [410, 111] on div at bounding box center [386, 108] width 229 height 48
drag, startPoint x: 472, startPoint y: 110, endPoint x: 450, endPoint y: 110, distance: 22.7
click at [450, 110] on div at bounding box center [386, 108] width 229 height 48
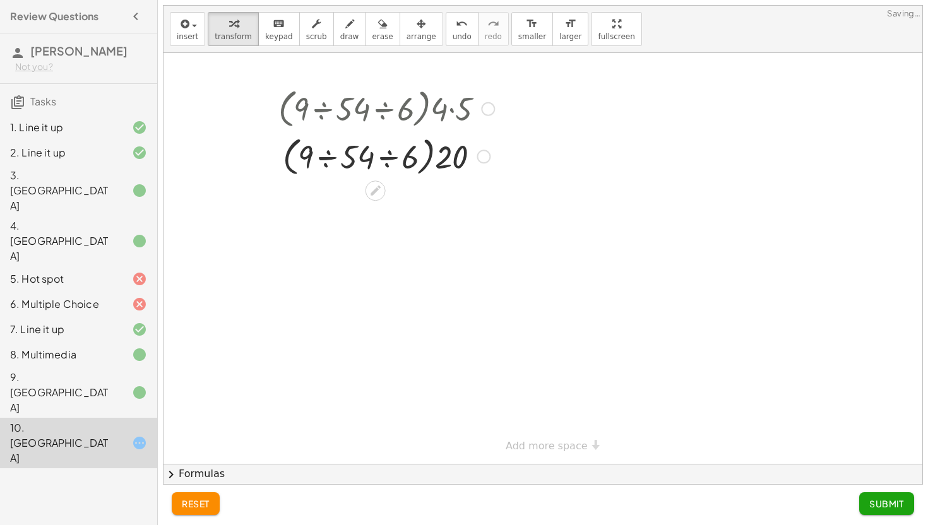
click at [451, 110] on div at bounding box center [386, 108] width 229 height 48
drag, startPoint x: 455, startPoint y: 160, endPoint x: 345, endPoint y: 139, distance: 111.8
click at [345, 139] on div at bounding box center [386, 156] width 229 height 48
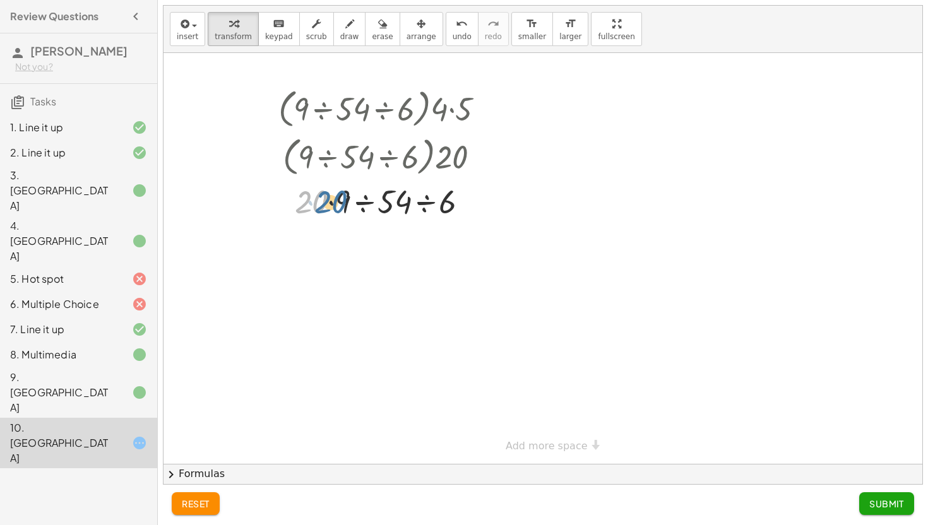
drag, startPoint x: 318, startPoint y: 203, endPoint x: 339, endPoint y: 203, distance: 20.8
click at [339, 203] on div at bounding box center [386, 200] width 229 height 43
drag, startPoint x: 321, startPoint y: 201, endPoint x: 351, endPoint y: 201, distance: 29.7
click at [351, 201] on div at bounding box center [386, 200] width 229 height 43
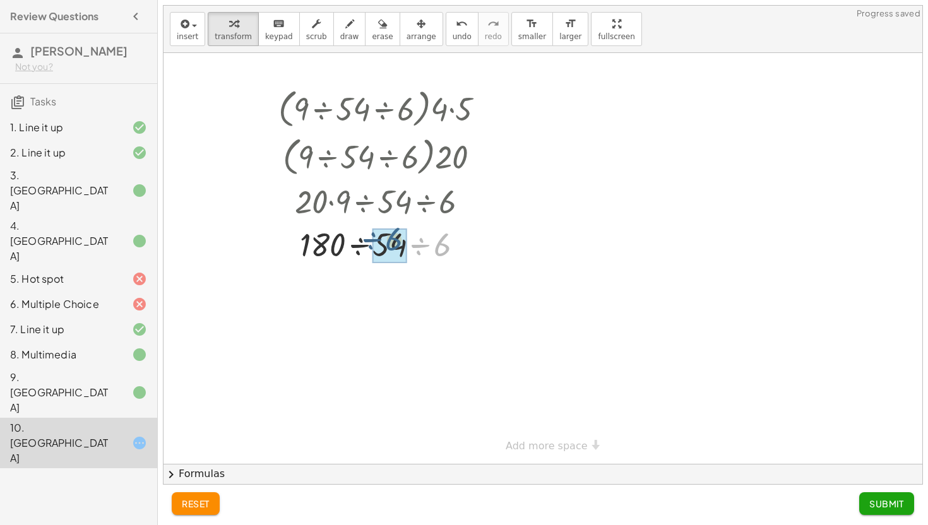
drag, startPoint x: 441, startPoint y: 249, endPoint x: 393, endPoint y: 244, distance: 48.3
drag, startPoint x: 343, startPoint y: 249, endPoint x: 405, endPoint y: 251, distance: 61.9
click at [180, 500] on button "reset" at bounding box center [196, 504] width 48 height 23
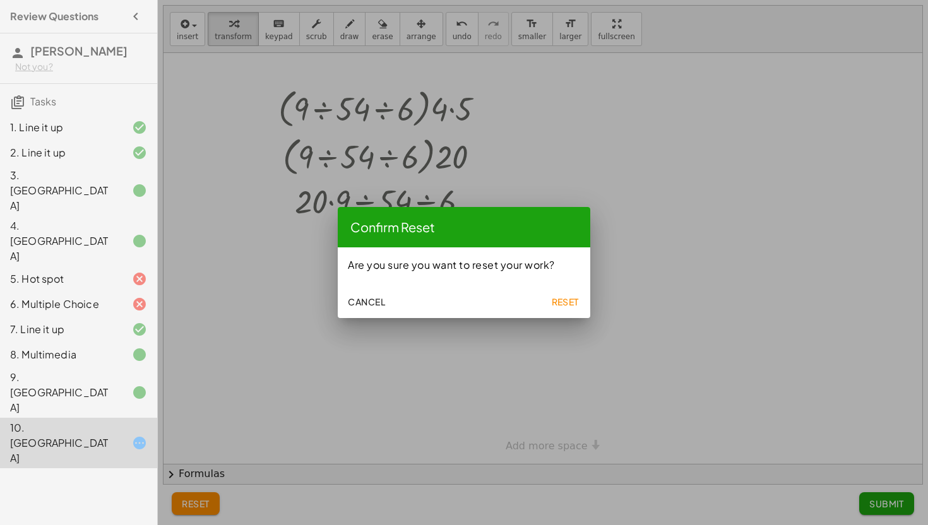
click at [555, 301] on span "Reset" at bounding box center [565, 301] width 28 height 11
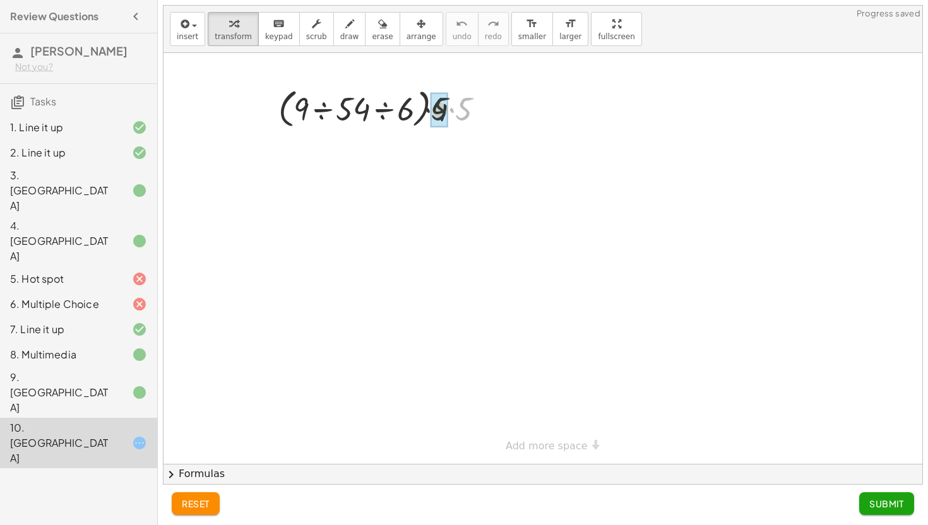
drag, startPoint x: 463, startPoint y: 108, endPoint x: 436, endPoint y: 108, distance: 27.8
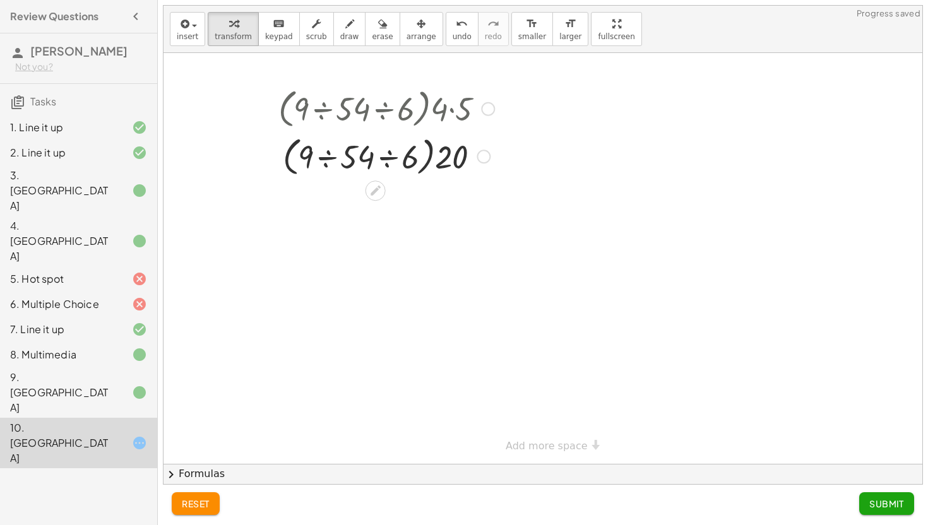
drag, startPoint x: 455, startPoint y: 109, endPoint x: 438, endPoint y: 109, distance: 17.0
click at [438, 109] on div at bounding box center [386, 108] width 229 height 48
drag, startPoint x: 460, startPoint y: 153, endPoint x: 299, endPoint y: 136, distance: 161.3
click at [299, 136] on div at bounding box center [386, 156] width 229 height 48
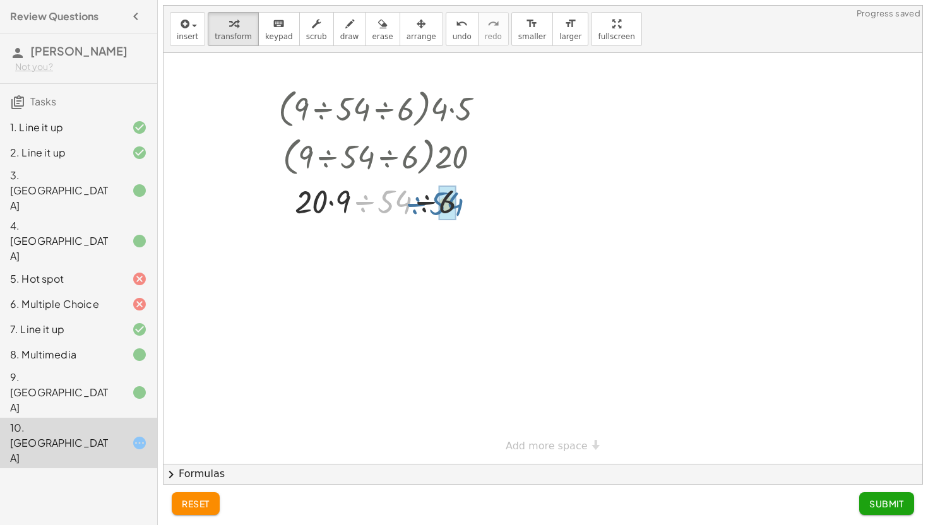
drag, startPoint x: 400, startPoint y: 201, endPoint x: 454, endPoint y: 203, distance: 53.7
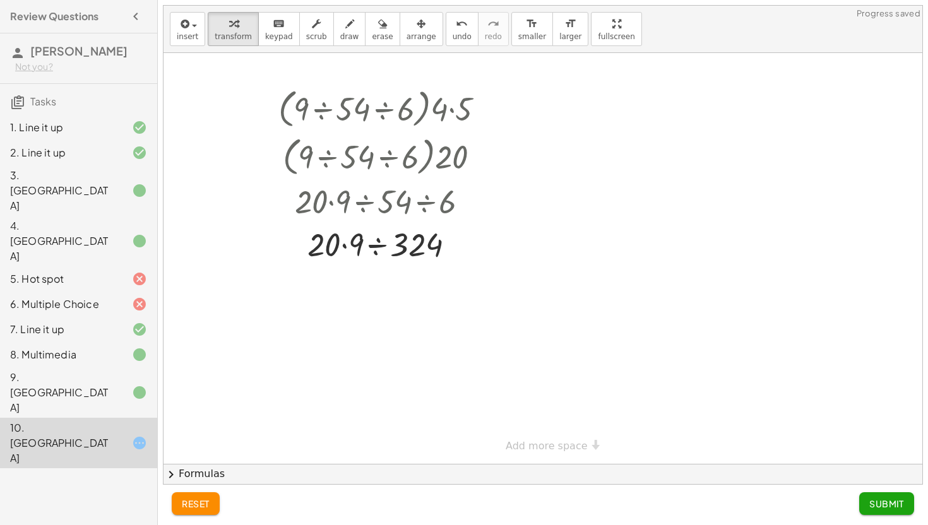
click at [200, 509] on span "reset" at bounding box center [196, 503] width 28 height 11
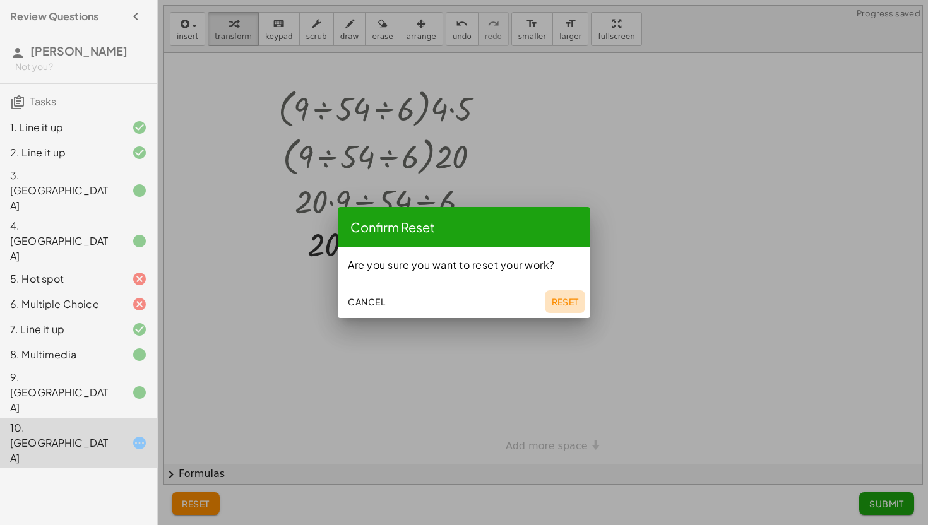
click at [558, 296] on button "Reset" at bounding box center [565, 301] width 40 height 23
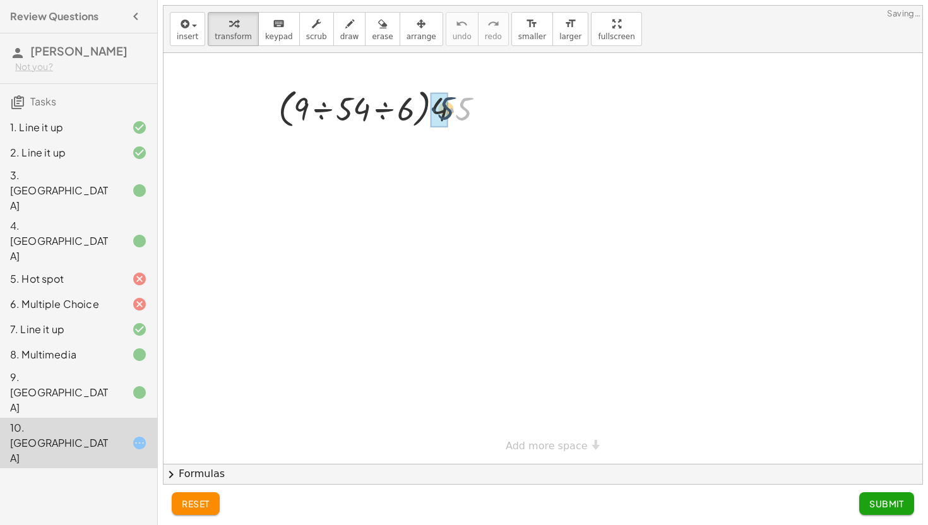
drag, startPoint x: 462, startPoint y: 117, endPoint x: 443, endPoint y: 116, distance: 18.3
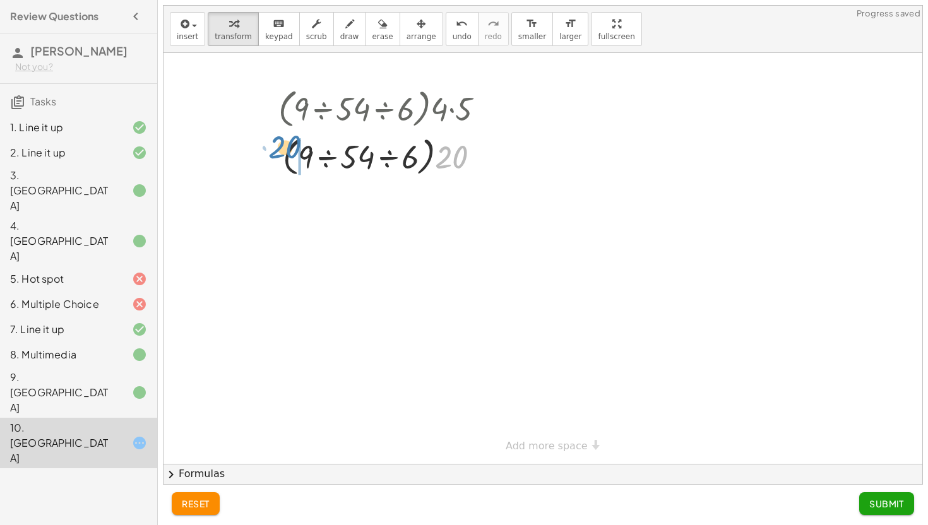
drag, startPoint x: 456, startPoint y: 152, endPoint x: 296, endPoint y: 143, distance: 160.0
click at [296, 143] on div at bounding box center [386, 156] width 229 height 48
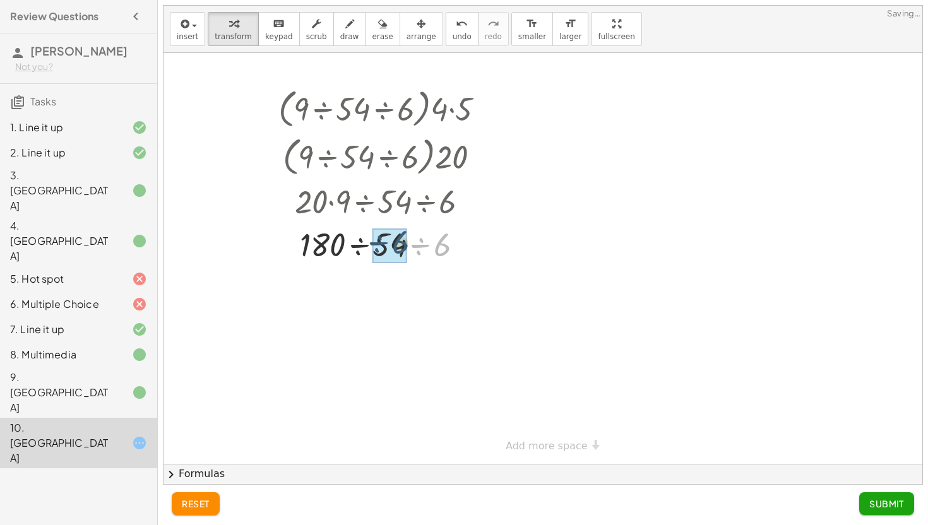
drag, startPoint x: 440, startPoint y: 251, endPoint x: 398, endPoint y: 249, distance: 42.4
click at [338, 238] on div at bounding box center [386, 243] width 229 height 43
click at [372, 243] on div at bounding box center [386, 243] width 229 height 43
click at [199, 504] on span "reset" at bounding box center [196, 503] width 28 height 11
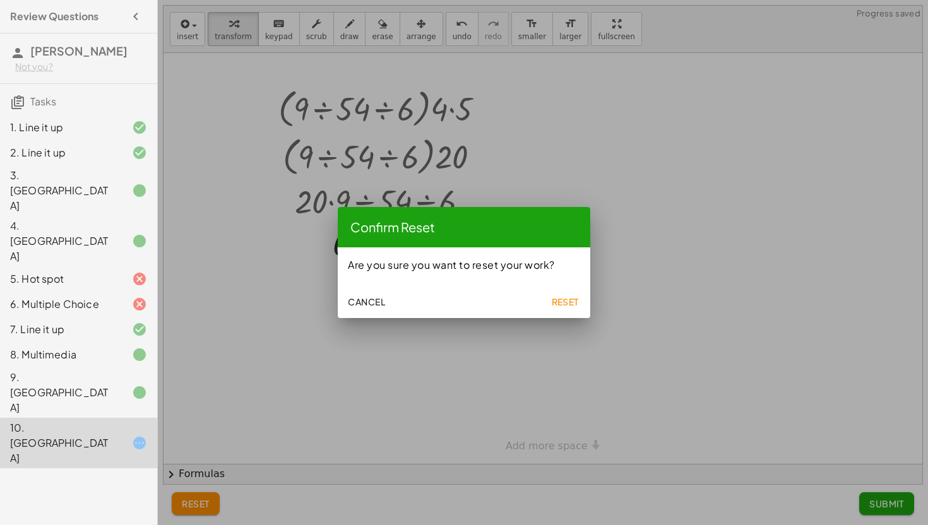
click at [568, 308] on button "Reset" at bounding box center [565, 301] width 40 height 23
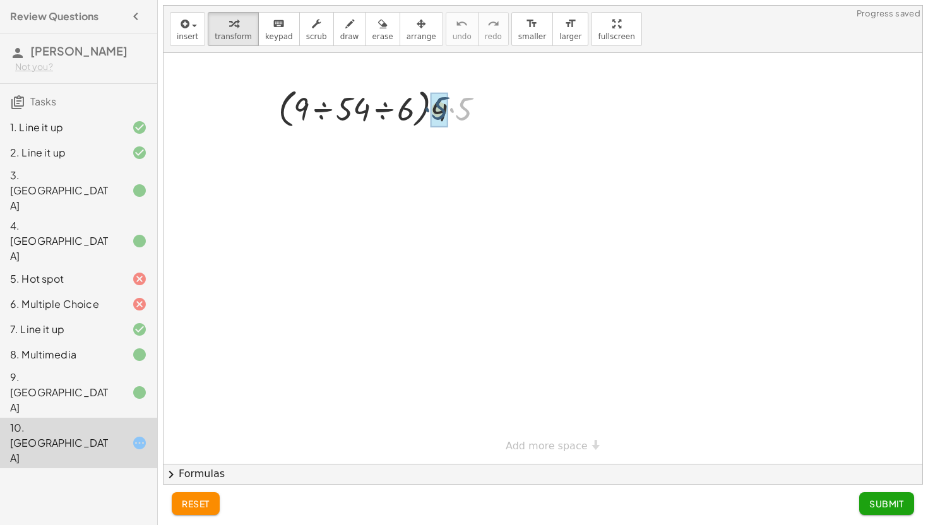
drag, startPoint x: 463, startPoint y: 112, endPoint x: 438, endPoint y: 112, distance: 24.6
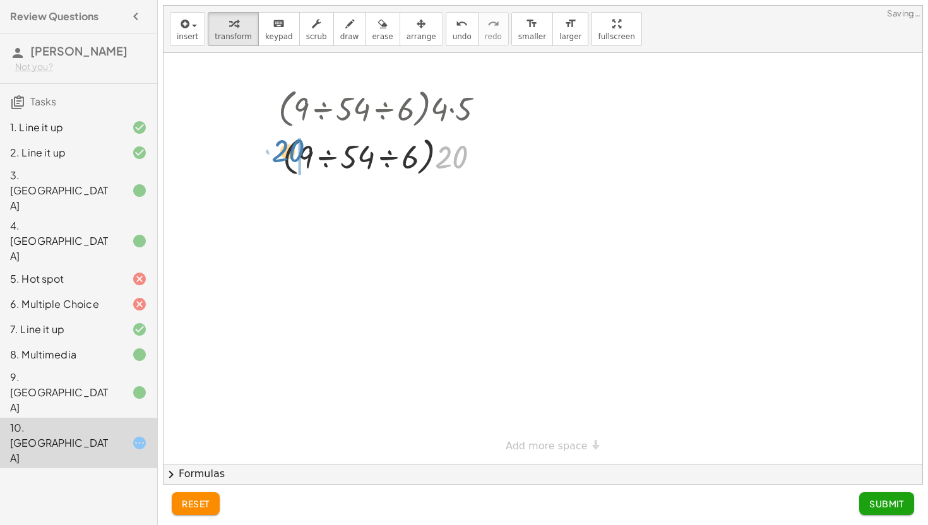
drag, startPoint x: 447, startPoint y: 159, endPoint x: 286, endPoint y: 153, distance: 161.1
click at [286, 153] on div at bounding box center [386, 156] width 229 height 48
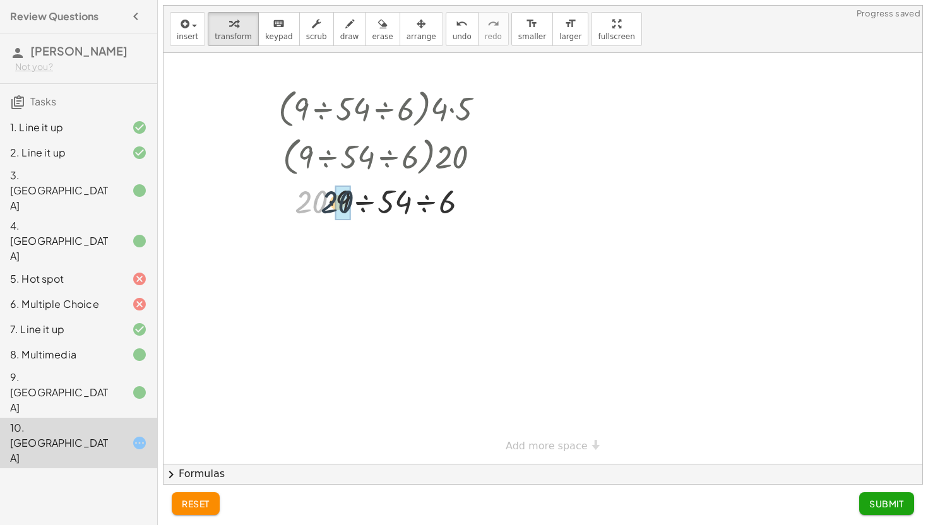
drag, startPoint x: 308, startPoint y: 200, endPoint x: 335, endPoint y: 200, distance: 27.8
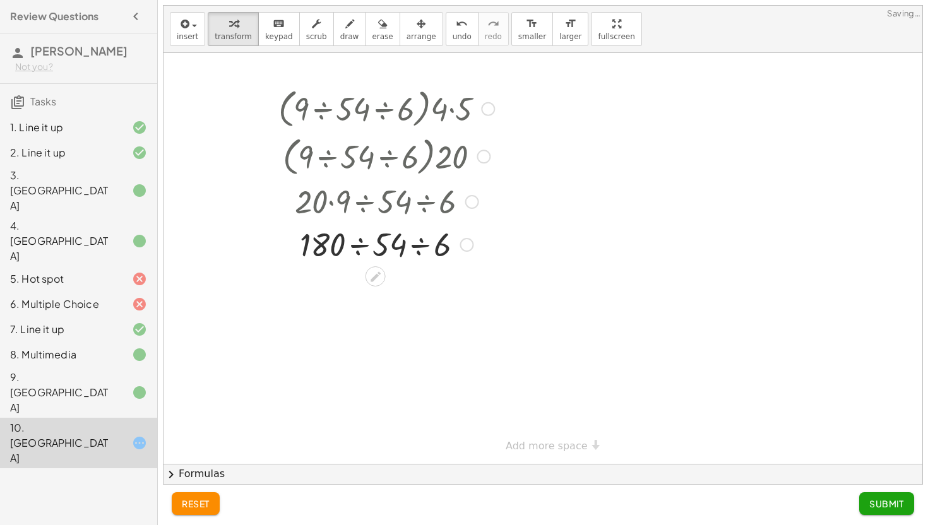
click at [420, 245] on div at bounding box center [386, 243] width 229 height 43
click at [378, 248] on div at bounding box center [386, 243] width 229 height 43
click at [880, 499] on span "Submit" at bounding box center [887, 503] width 35 height 11
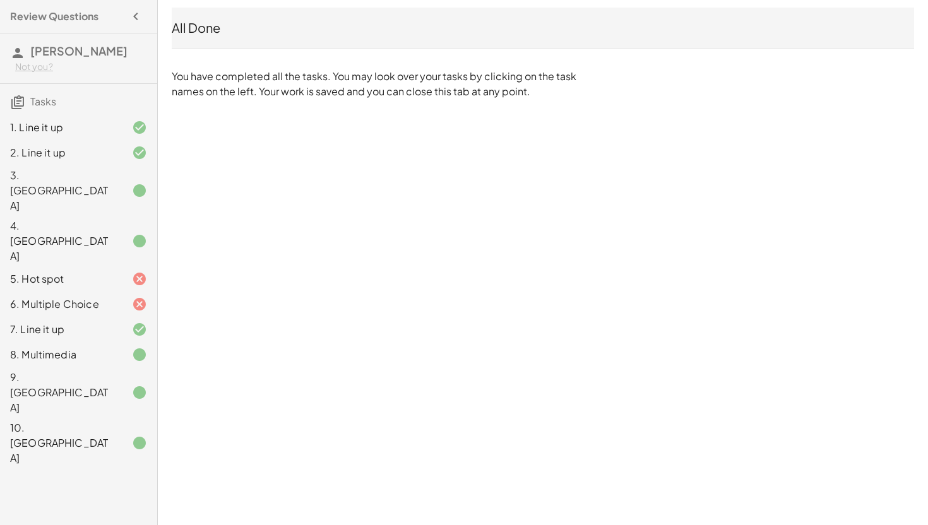
click at [51, 218] on div "4. [GEOGRAPHIC_DATA]" at bounding box center [61, 240] width 102 height 45
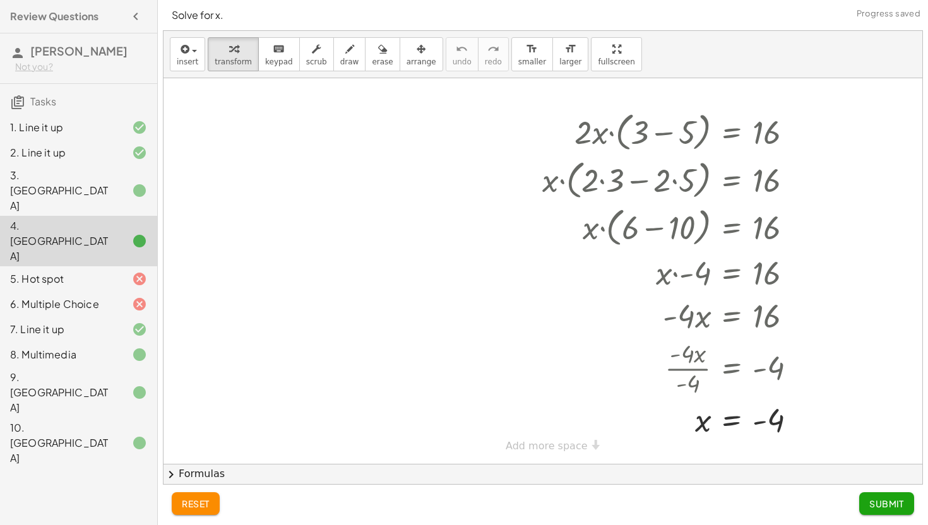
click at [52, 179] on div "3. [GEOGRAPHIC_DATA]" at bounding box center [61, 190] width 102 height 45
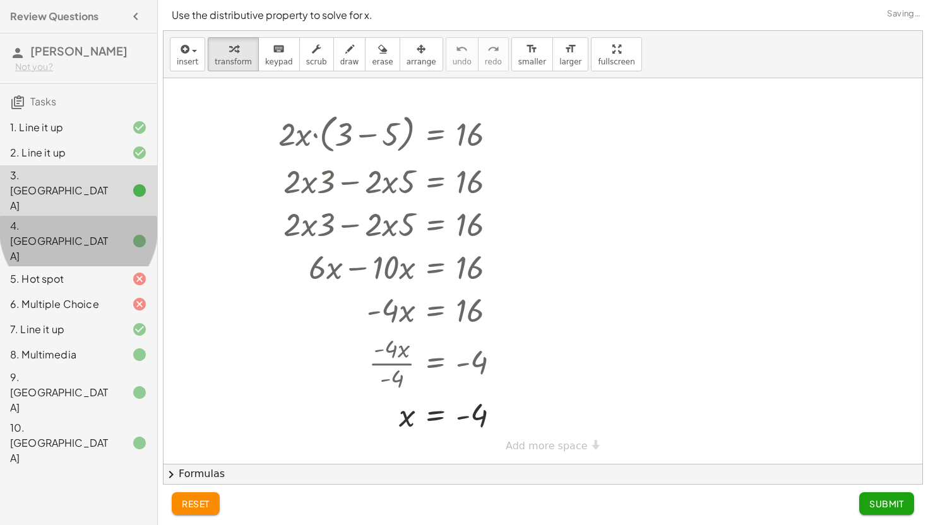
click at [52, 218] on div "4. [GEOGRAPHIC_DATA]" at bounding box center [61, 240] width 102 height 45
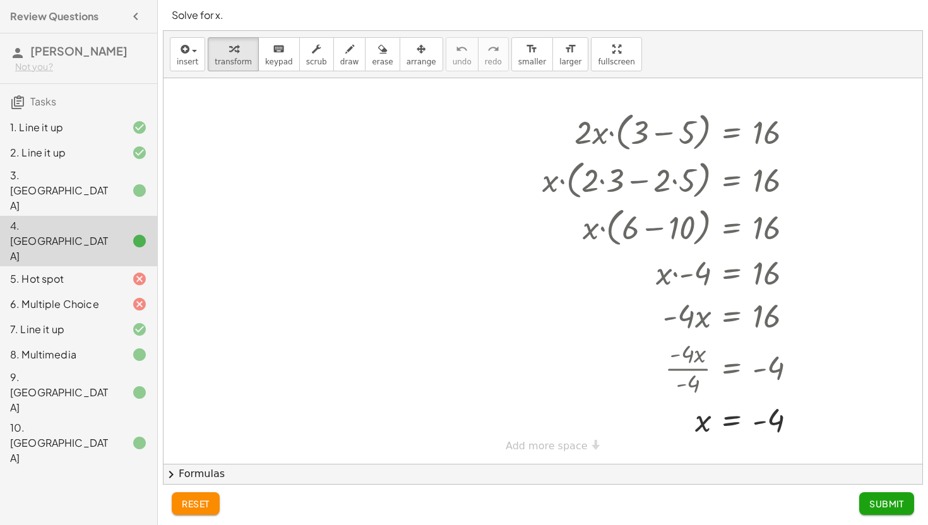
click at [79, 347] on div "8. Multimedia" at bounding box center [61, 354] width 102 height 15
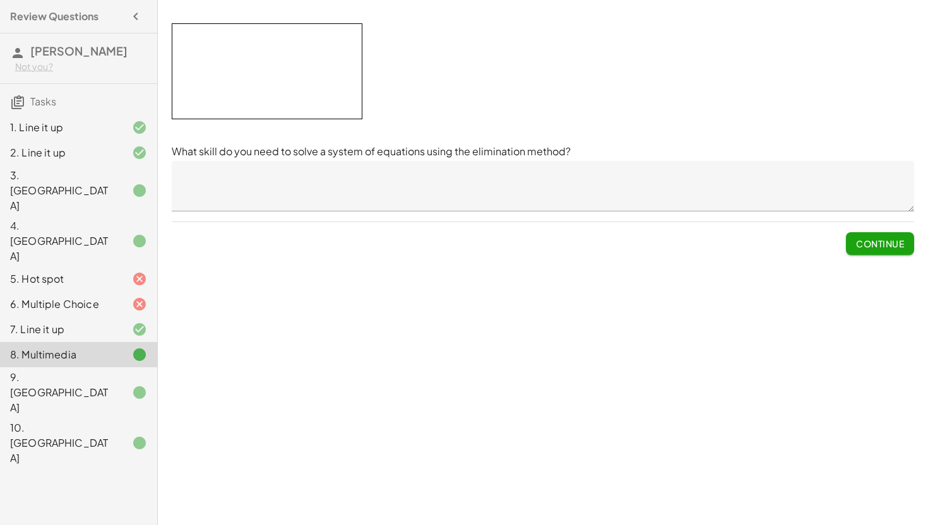
click at [875, 251] on button "Continue" at bounding box center [880, 243] width 68 height 23
